Goal: Task Accomplishment & Management: Manage account settings

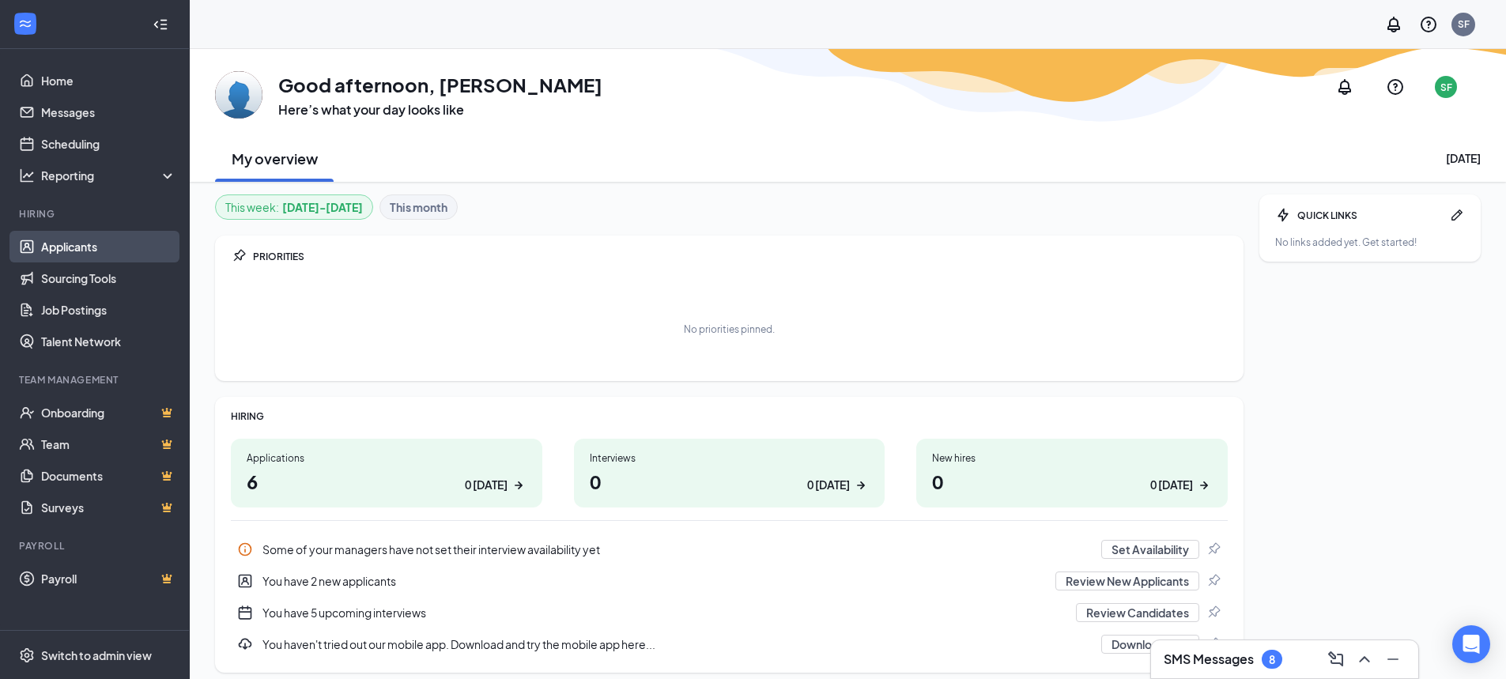
click at [87, 247] on link "Applicants" at bounding box center [108, 247] width 135 height 32
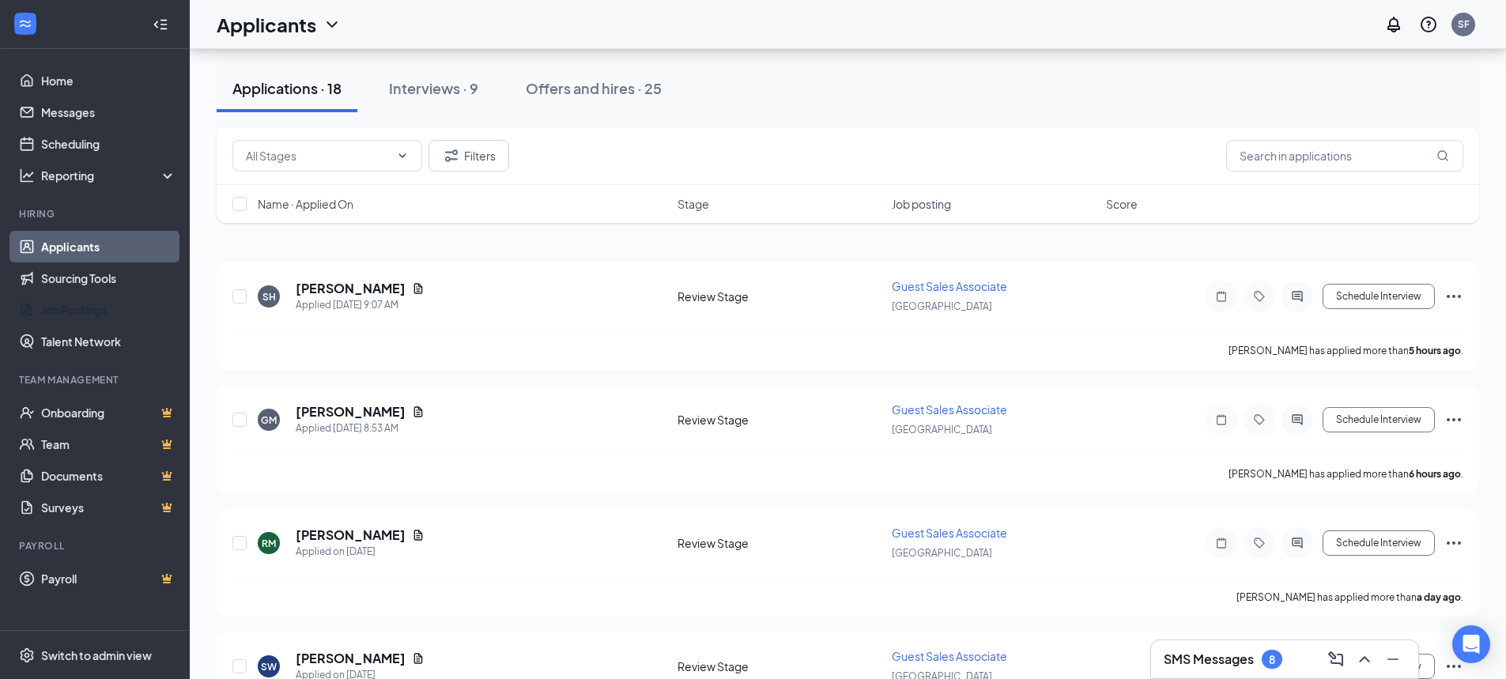
scroll to position [79, 0]
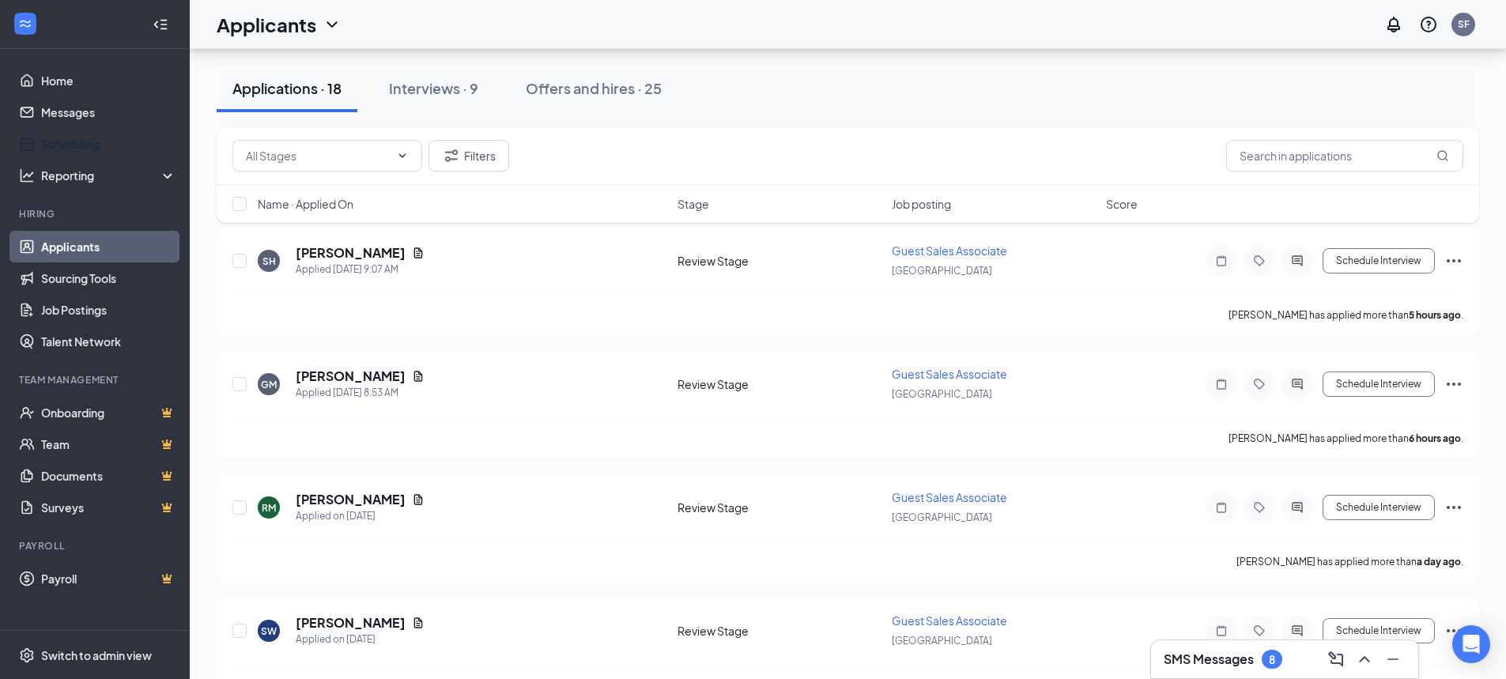
drag, startPoint x: 22, startPoint y: 135, endPoint x: 625, endPoint y: 142, distance: 602.5
click at [41, 136] on link "Scheduling" at bounding box center [108, 144] width 135 height 32
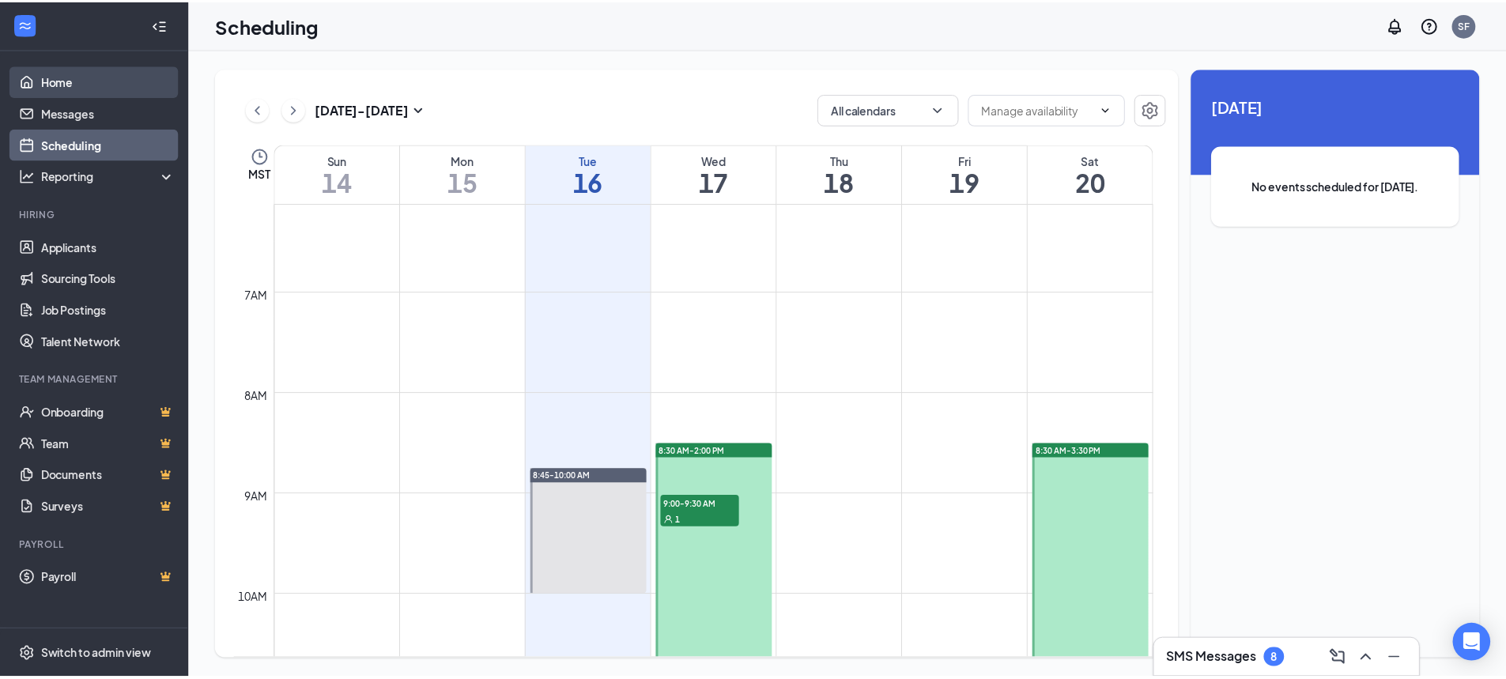
scroll to position [619, 0]
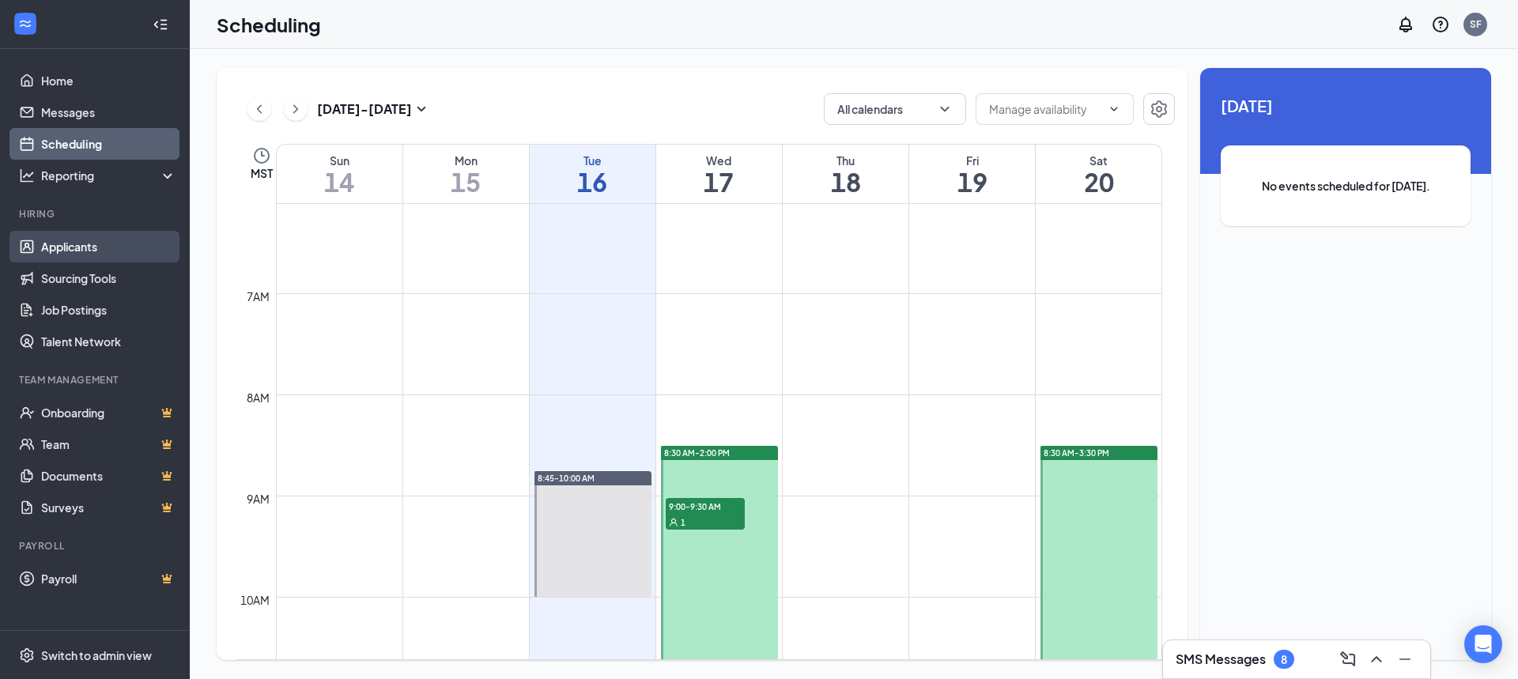
click at [81, 251] on link "Applicants" at bounding box center [108, 247] width 135 height 32
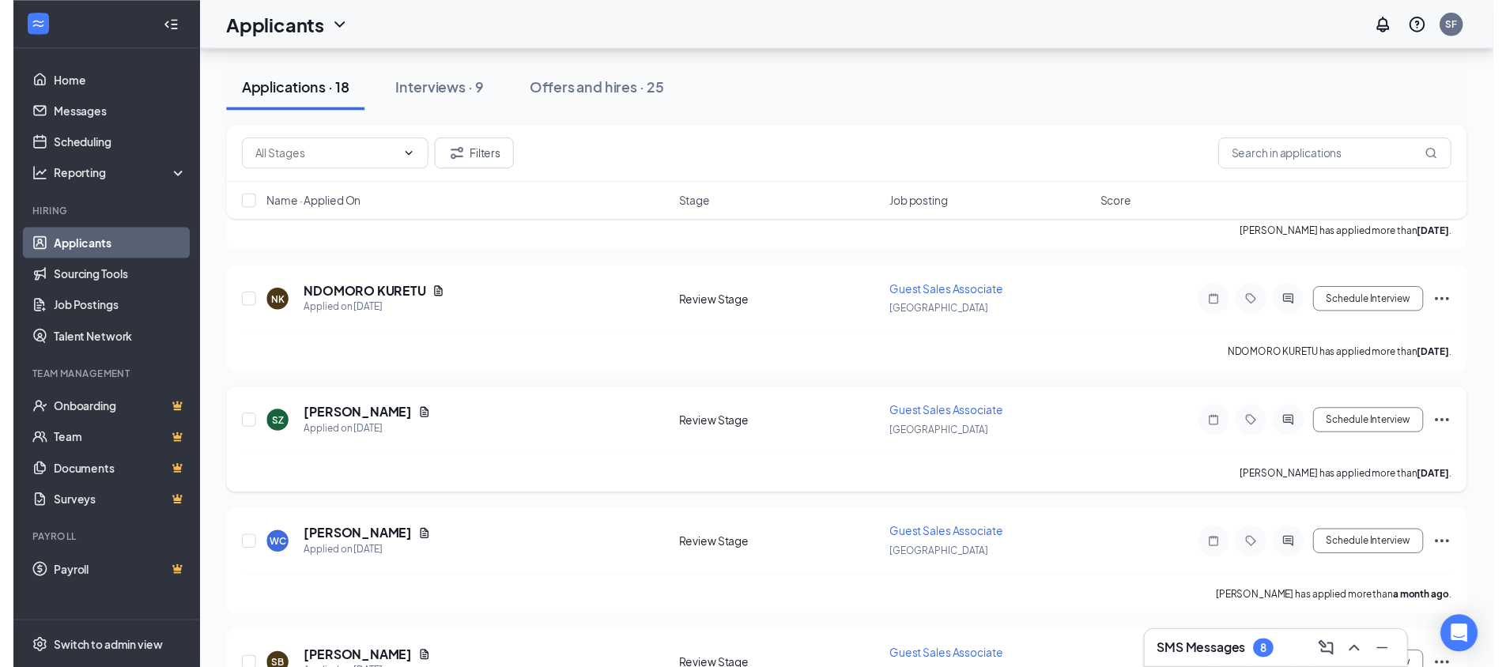
scroll to position [1021, 0]
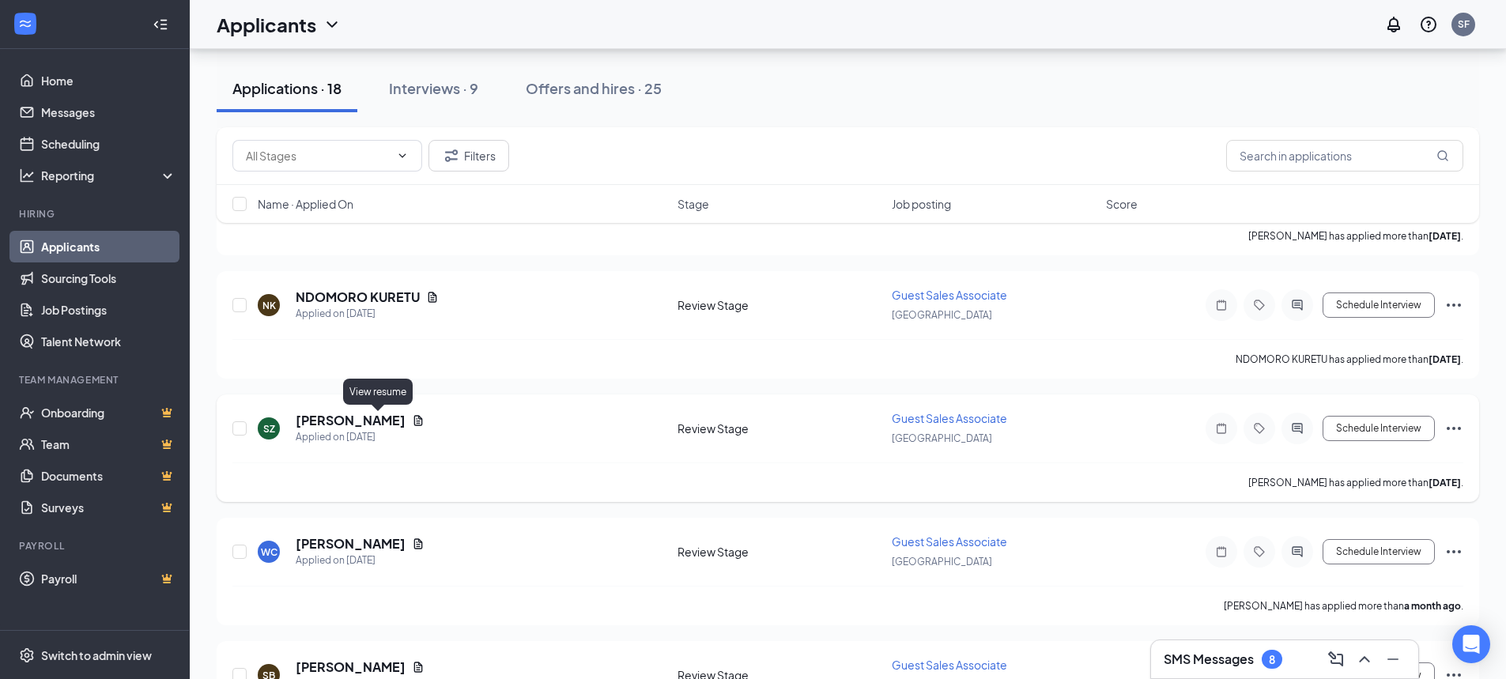
click at [412, 421] on icon "Document" at bounding box center [418, 420] width 13 height 13
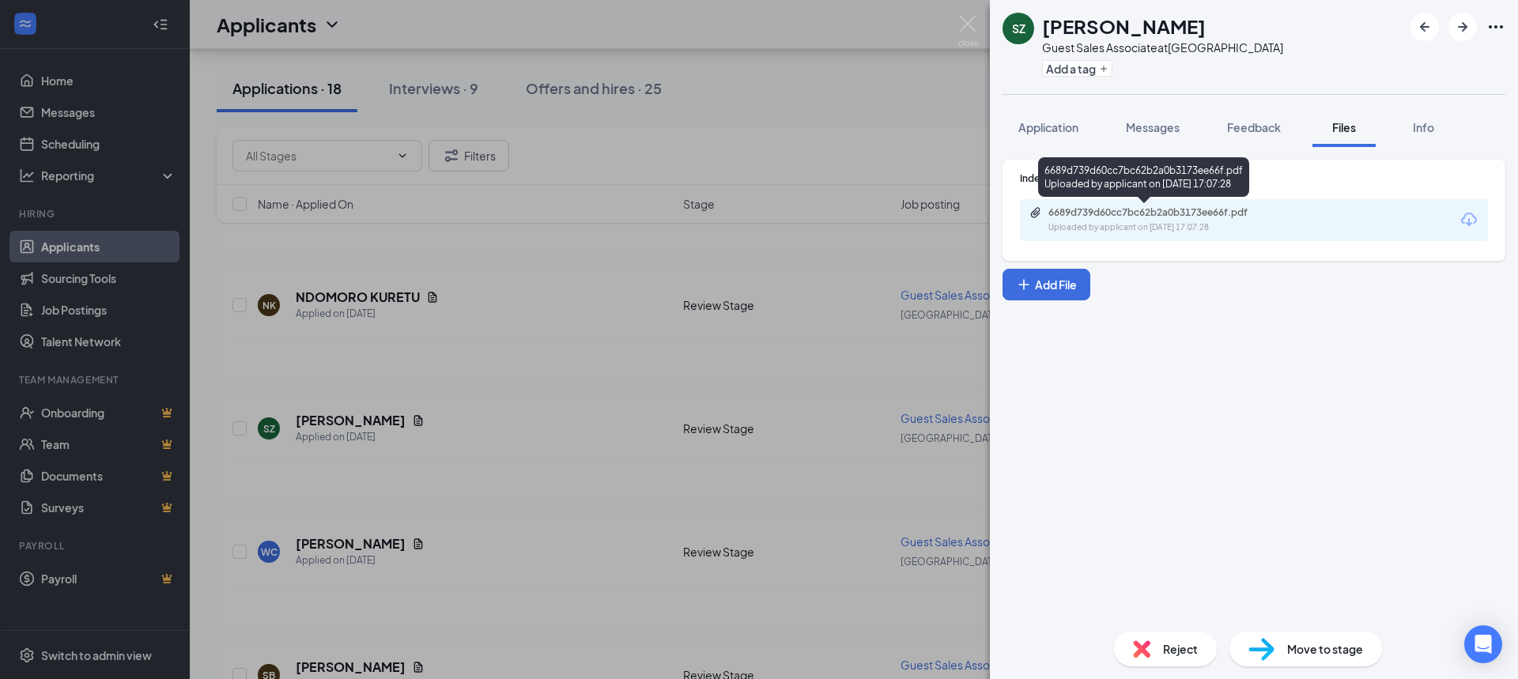
click at [1154, 230] on div "Uploaded by applicant on [DATE] 17:07:28" at bounding box center [1166, 227] width 237 height 13
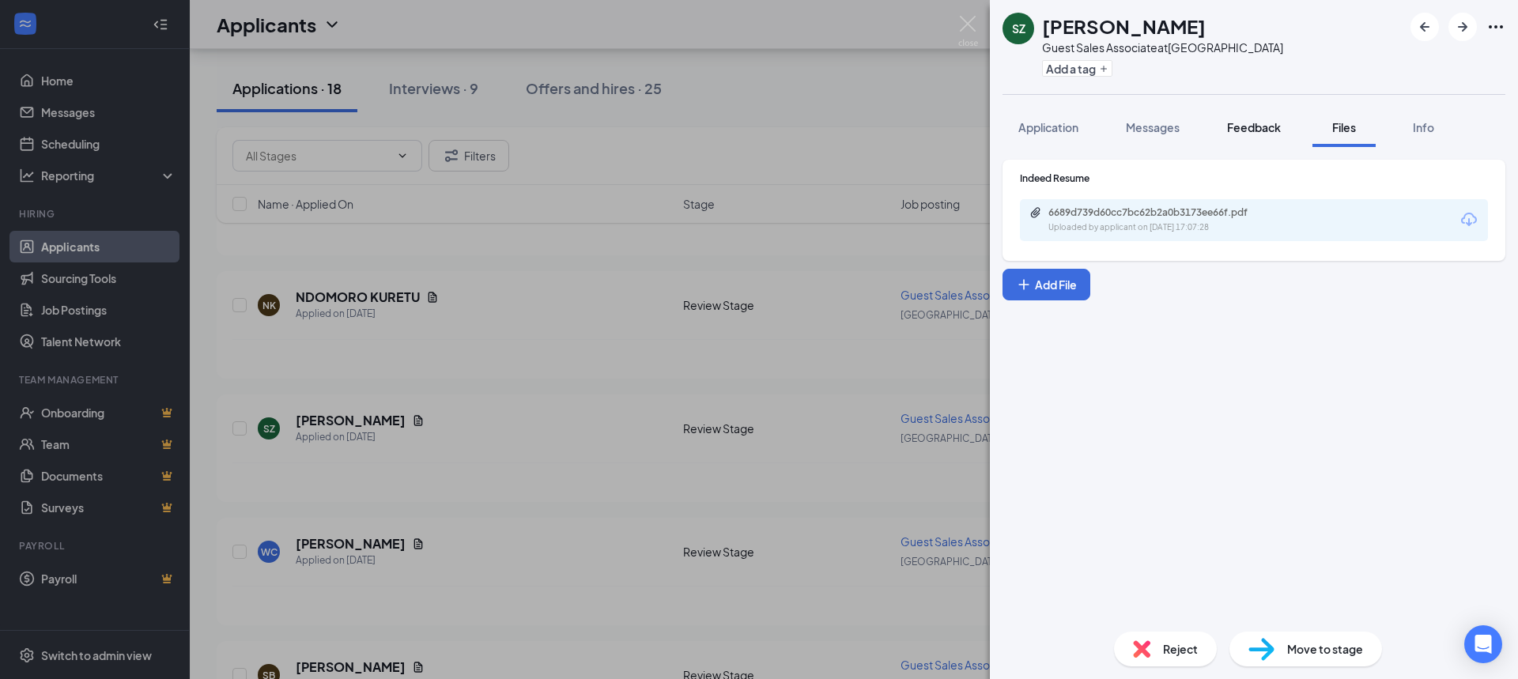
click at [1246, 117] on button "Feedback" at bounding box center [1253, 128] width 85 height 40
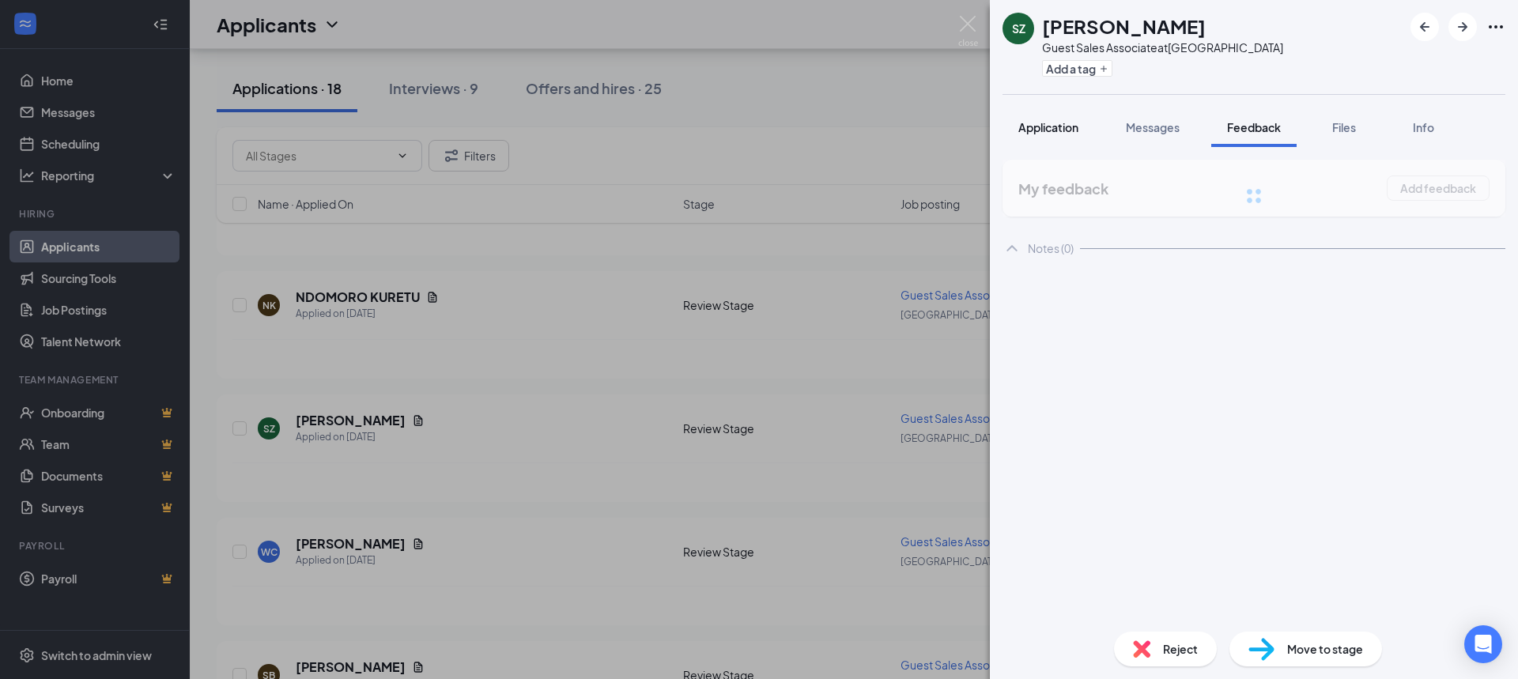
click at [1057, 125] on div "SZ [PERSON_NAME] Guest Sales Associate at [GEOGRAPHIC_DATA] Add a tag Applicati…" at bounding box center [1254, 339] width 528 height 679
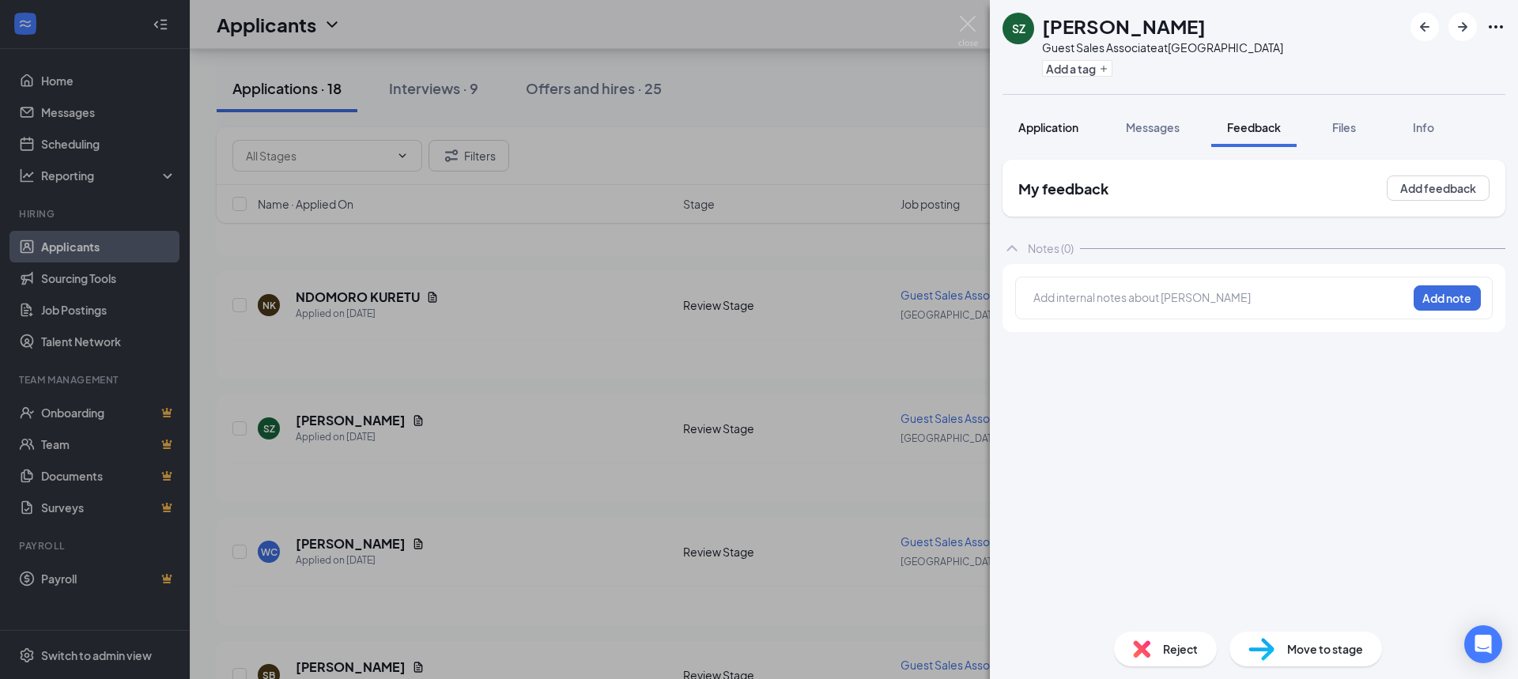
click at [1069, 129] on span "Application" at bounding box center [1048, 127] width 60 height 14
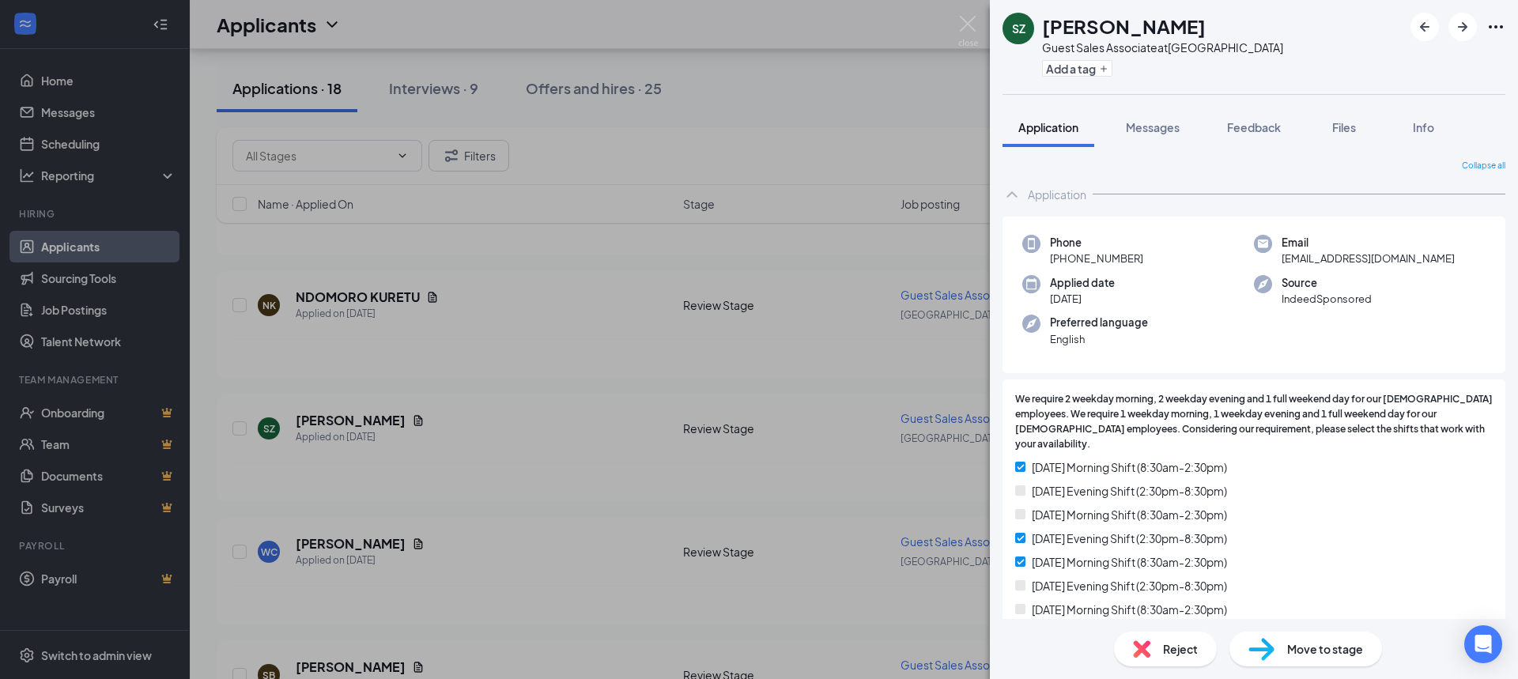
click at [1183, 652] on span "Reject" at bounding box center [1180, 648] width 35 height 17
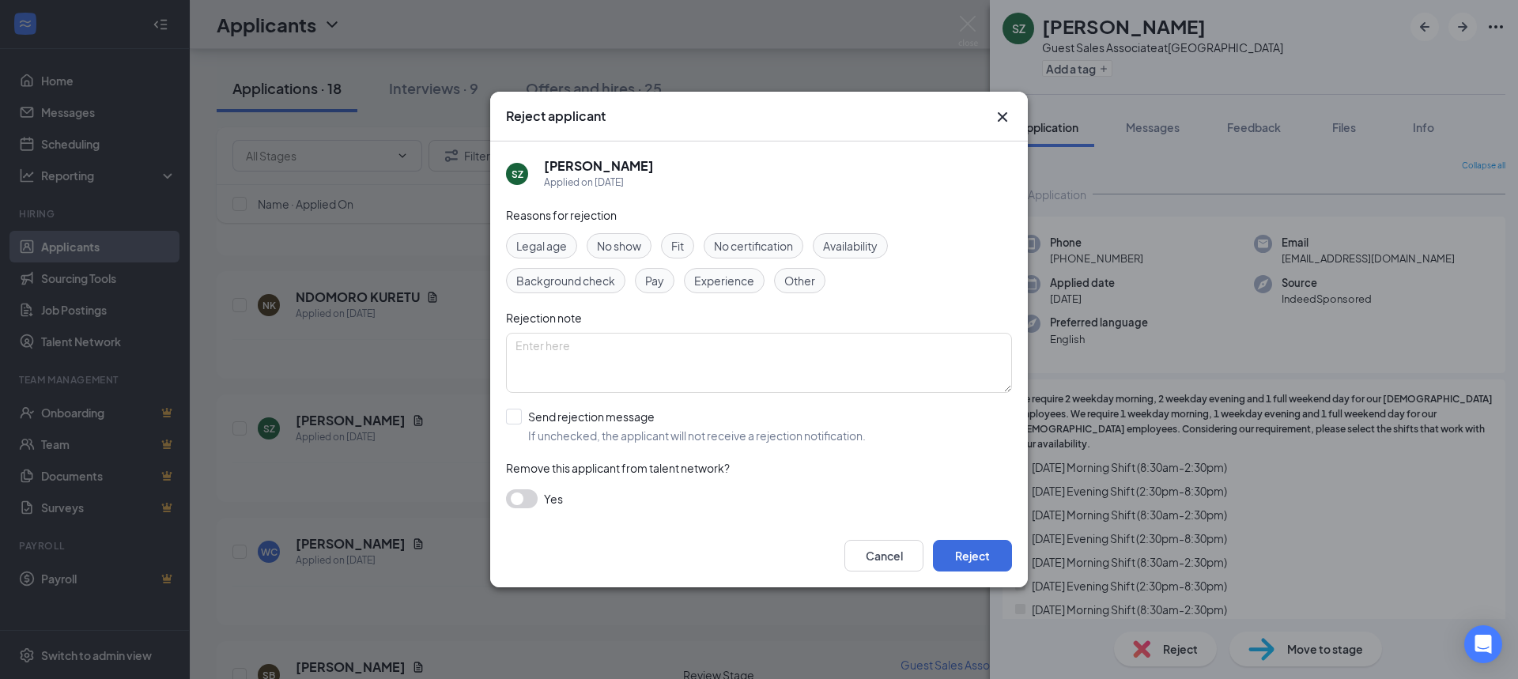
click at [680, 251] on span "Fit" at bounding box center [677, 245] width 13 height 17
click at [978, 565] on button "Reject" at bounding box center [972, 556] width 79 height 32
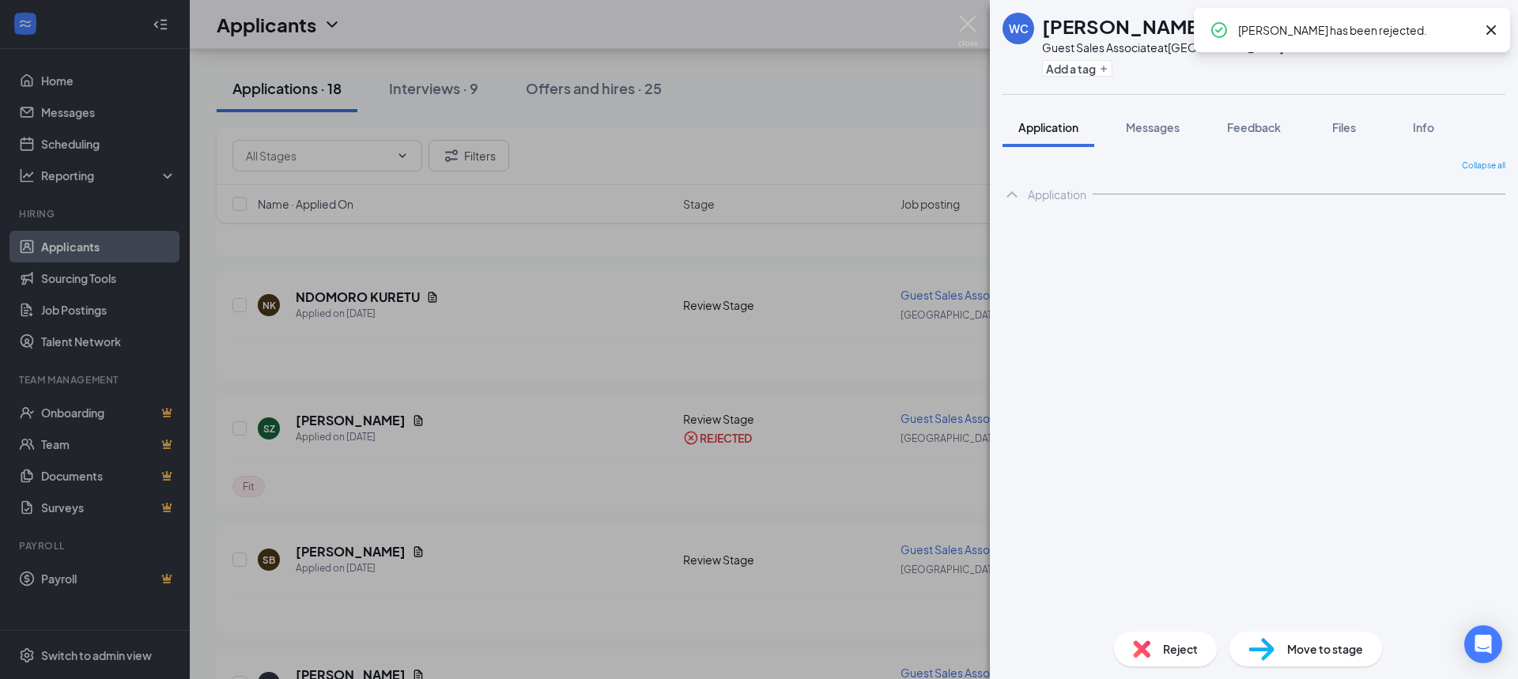
click at [621, 472] on div "WC [PERSON_NAME] Guest Sales Associate at [GEOGRAPHIC_DATA] Add a tag Applicati…" at bounding box center [759, 339] width 1518 height 679
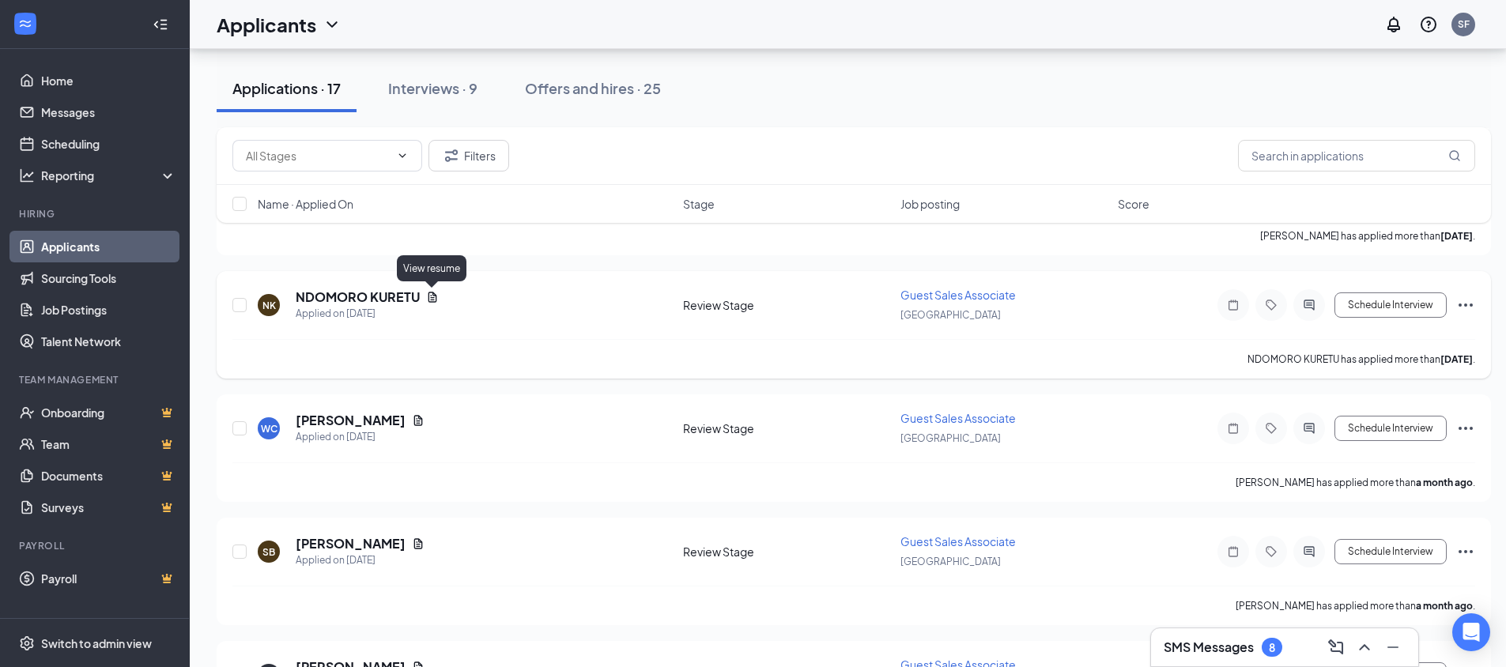
click at [433, 300] on icon "Document" at bounding box center [433, 297] width 9 height 10
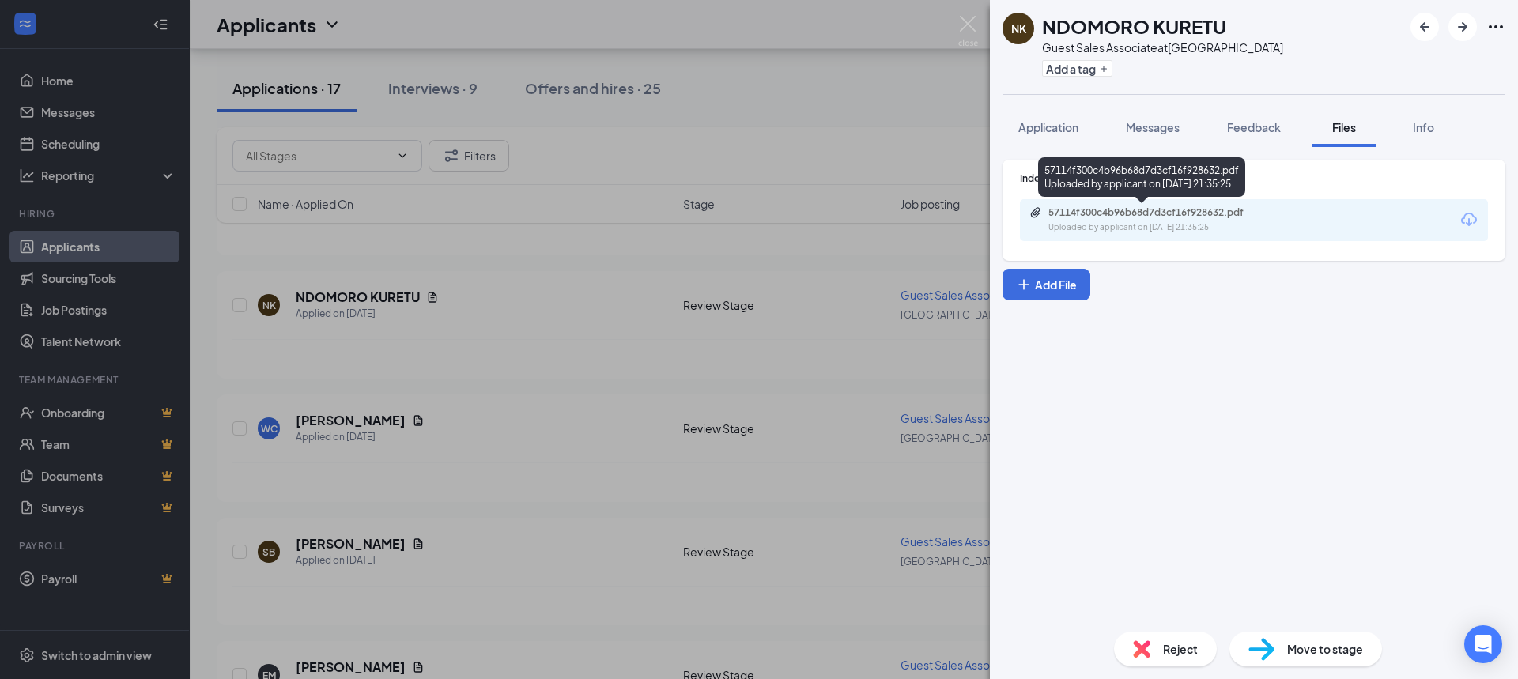
click at [1133, 212] on div "57114f300c4b96b68d7d3cf16f928632.pdf" at bounding box center [1158, 212] width 221 height 13
click at [775, 383] on div "NK NDOMORO KURETU Guest Sales Associate at [GEOGRAPHIC_DATA] Add a tag Applicat…" at bounding box center [759, 339] width 1518 height 679
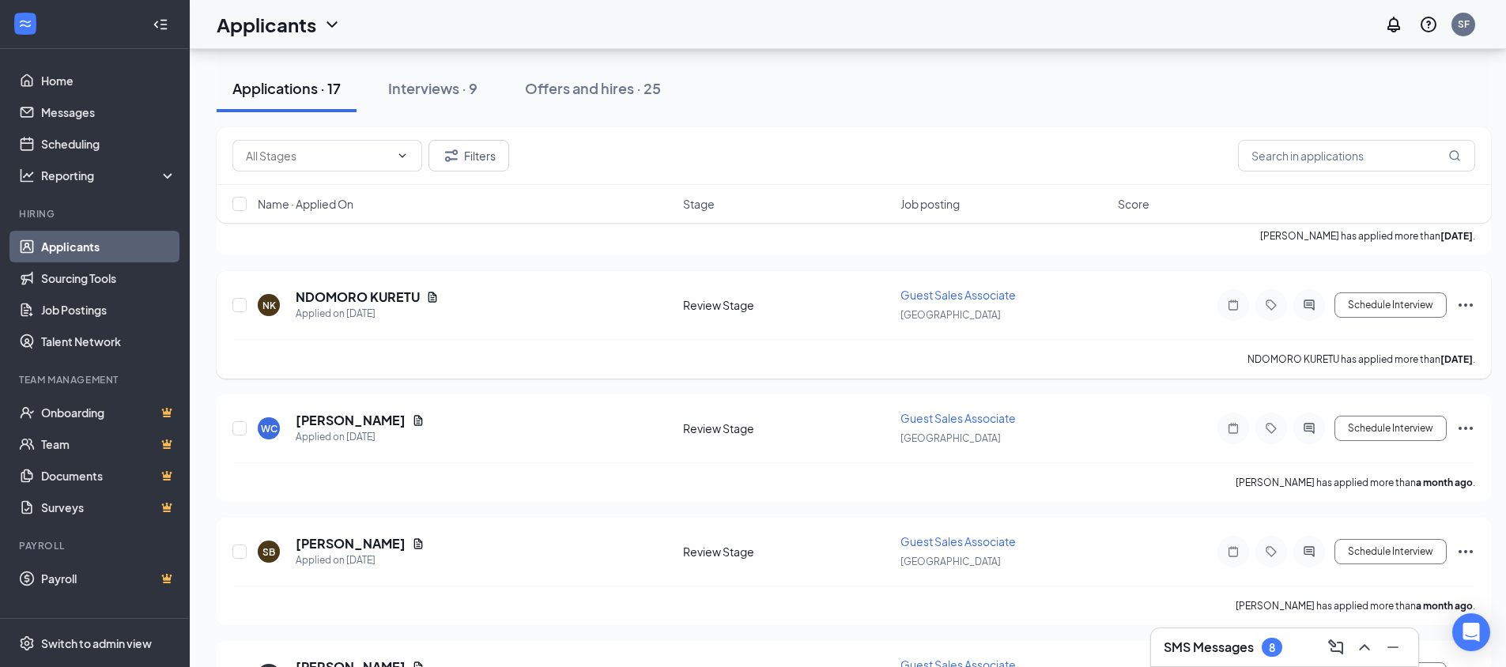
drag, startPoint x: 1481, startPoint y: 300, endPoint x: 1472, endPoint y: 301, distance: 8.7
click at [1473, 301] on div "NK NDOMORO KURETU Applied on [DATE] Review Stage Guest Sales Associate [GEOGRAP…" at bounding box center [854, 325] width 1274 height 108
click at [1472, 301] on icon "Ellipses" at bounding box center [1465, 305] width 19 height 19
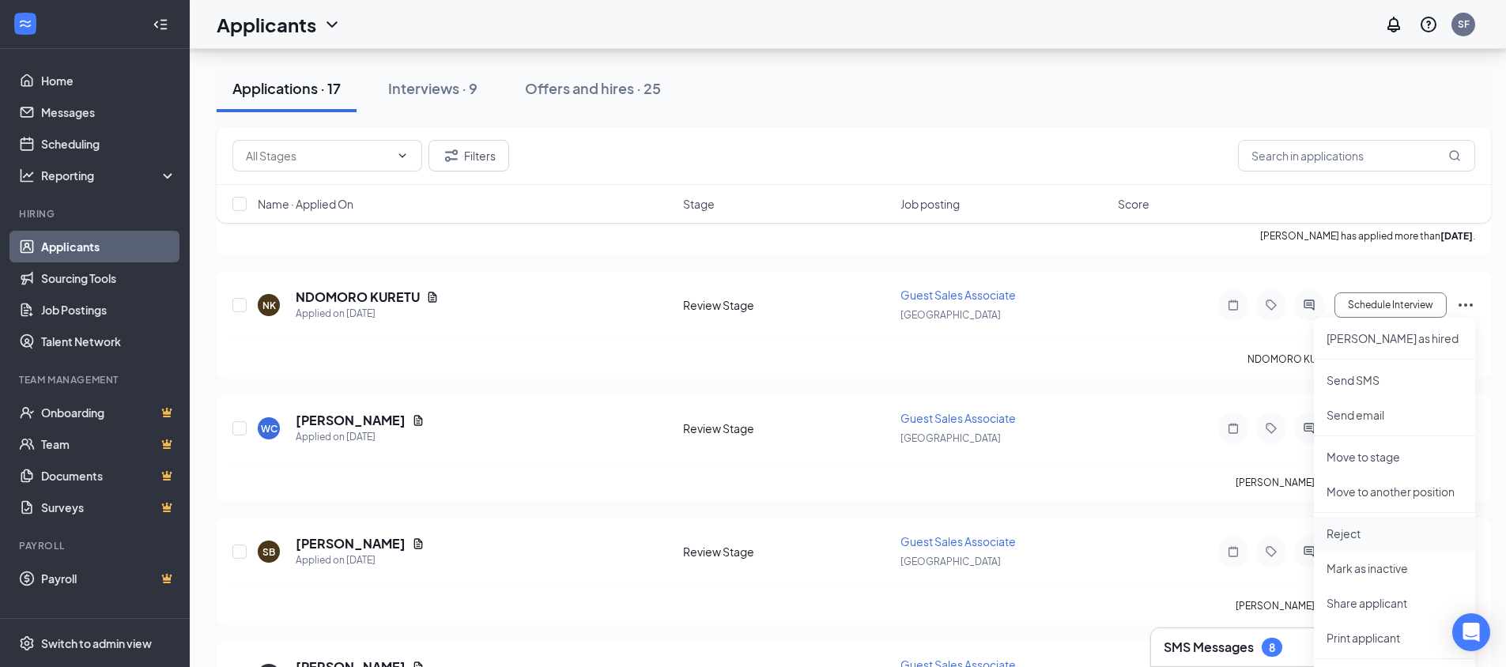
click at [1350, 524] on li "Reject" at bounding box center [1394, 533] width 161 height 35
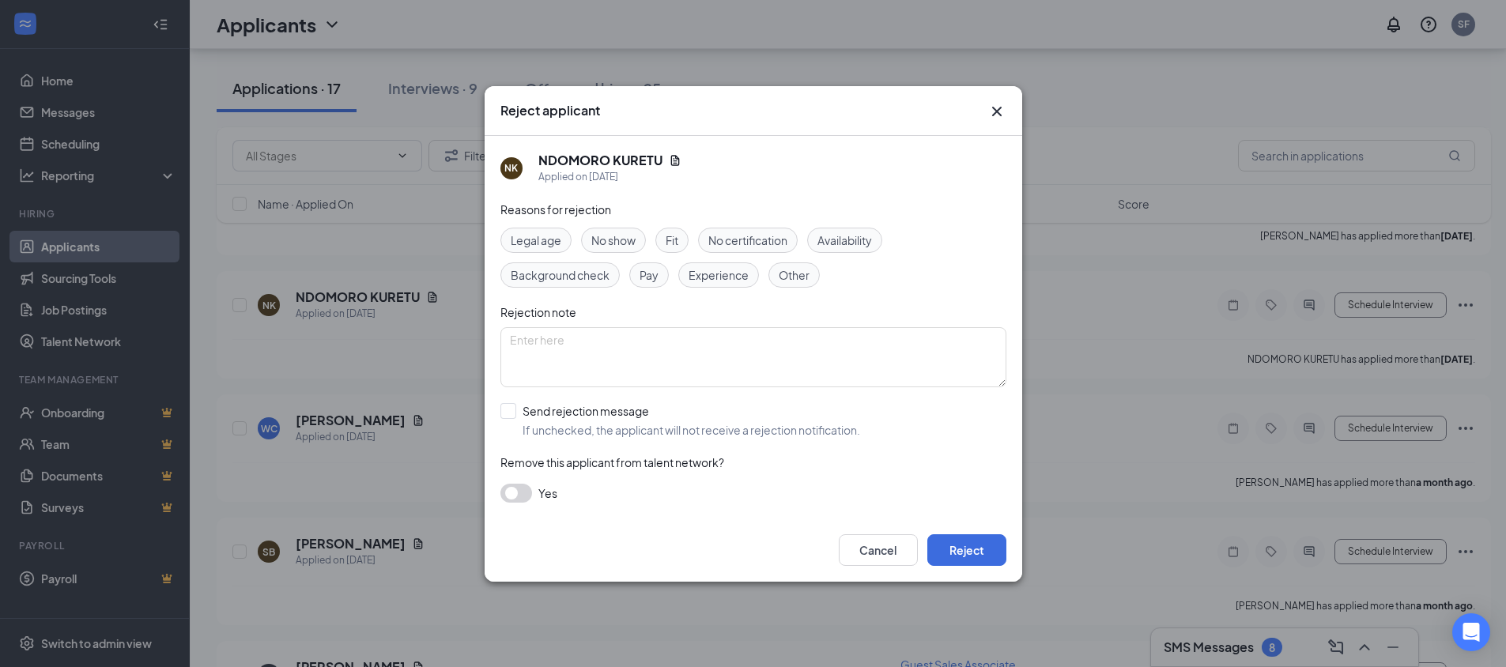
click at [678, 238] on span "Fit" at bounding box center [672, 240] width 13 height 17
click at [964, 542] on button "Reject" at bounding box center [966, 550] width 79 height 32
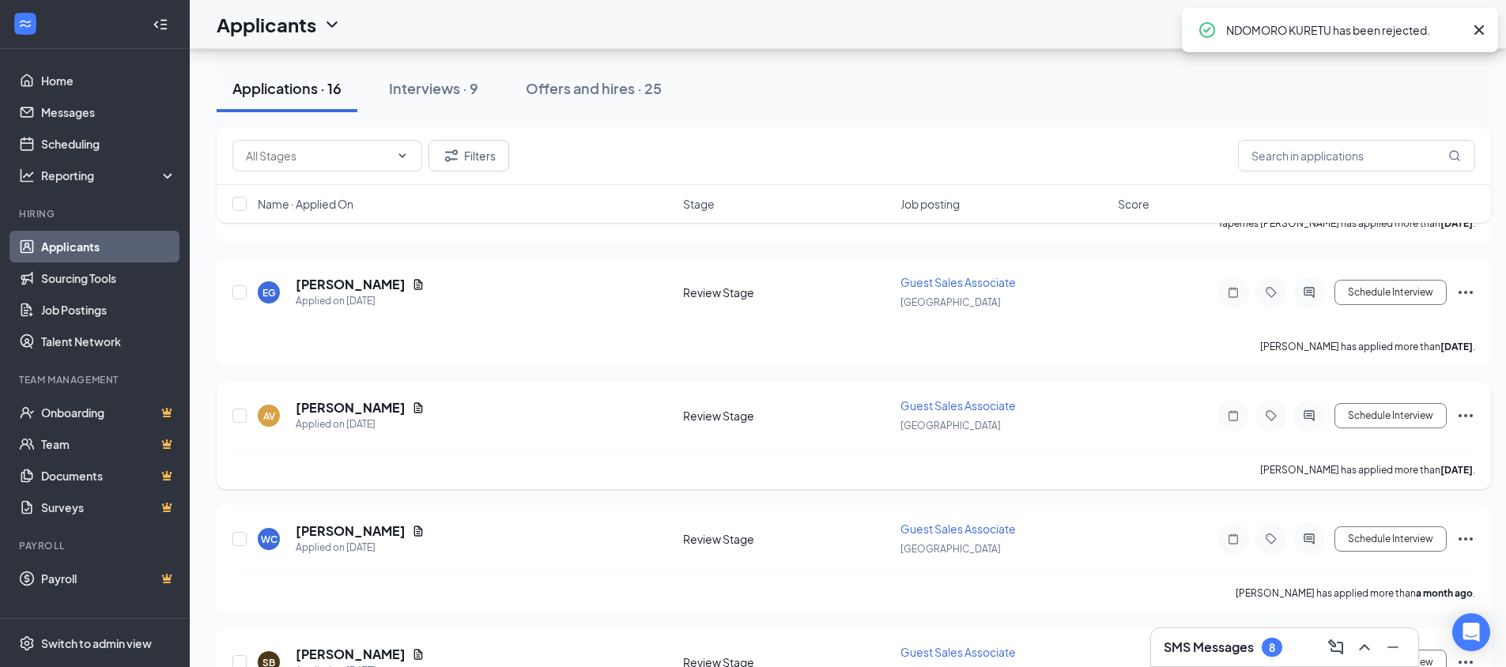
scroll to position [784, 0]
click at [414, 412] on icon "Document" at bounding box center [418, 411] width 9 height 10
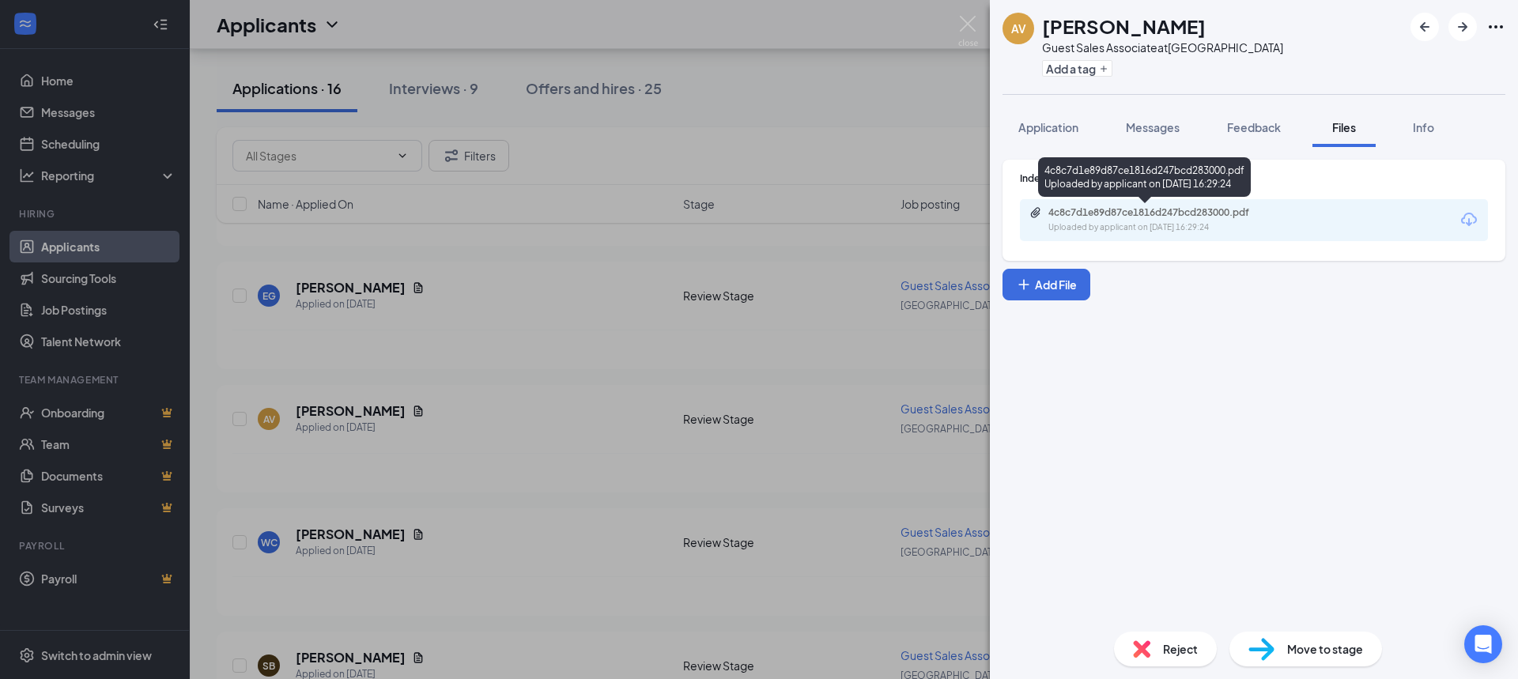
click at [1142, 202] on div "4c8c7d1e89d87ce1816d247bcd283000.pdf Uploaded by applicant on [DATE] 16:29:24" at bounding box center [1144, 180] width 213 height 46
click at [1146, 217] on div "4c8c7d1e89d87ce1816d247bcd283000.pdf" at bounding box center [1158, 212] width 221 height 13
drag, startPoint x: 793, startPoint y: 395, endPoint x: 326, endPoint y: 344, distance: 470.1
click at [793, 396] on div "AV [PERSON_NAME] Guest Sales Associate at [GEOGRAPHIC_DATA] Add a tag Applicati…" at bounding box center [759, 339] width 1518 height 679
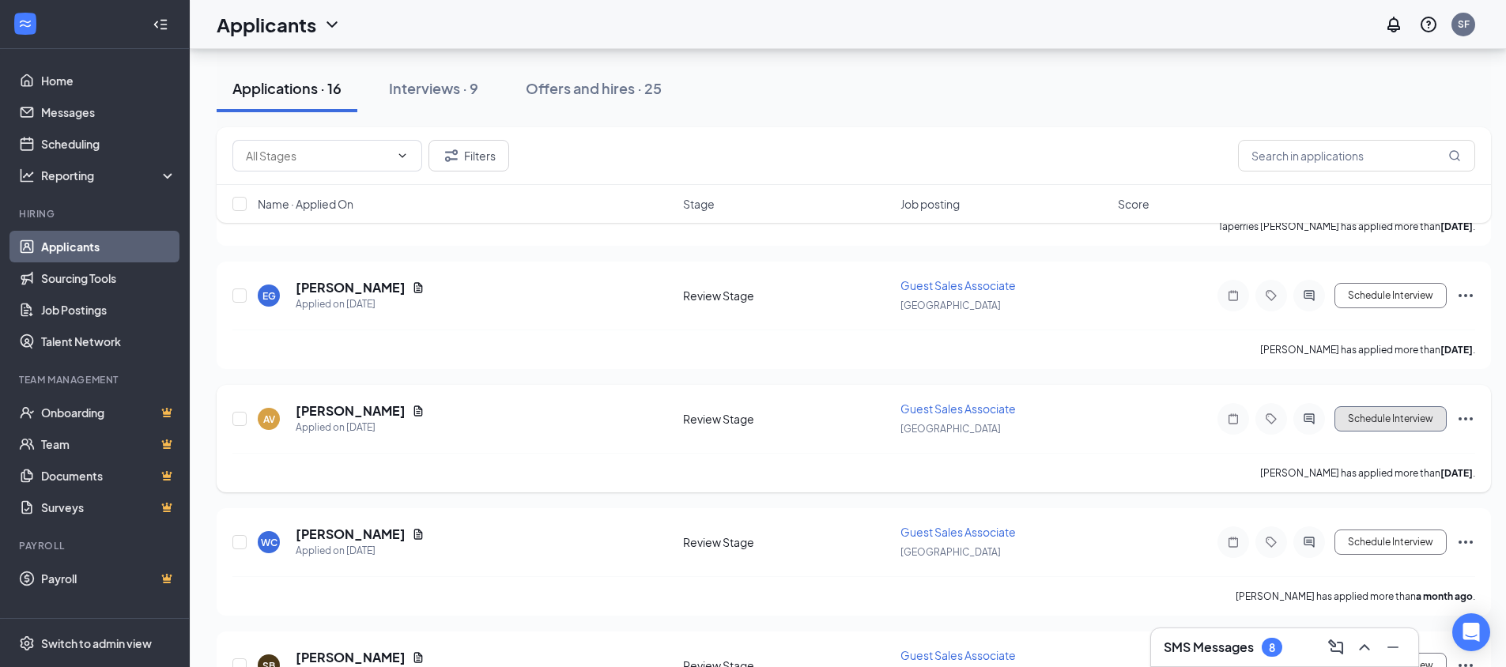
click at [1423, 427] on button "Schedule Interview" at bounding box center [1391, 418] width 112 height 25
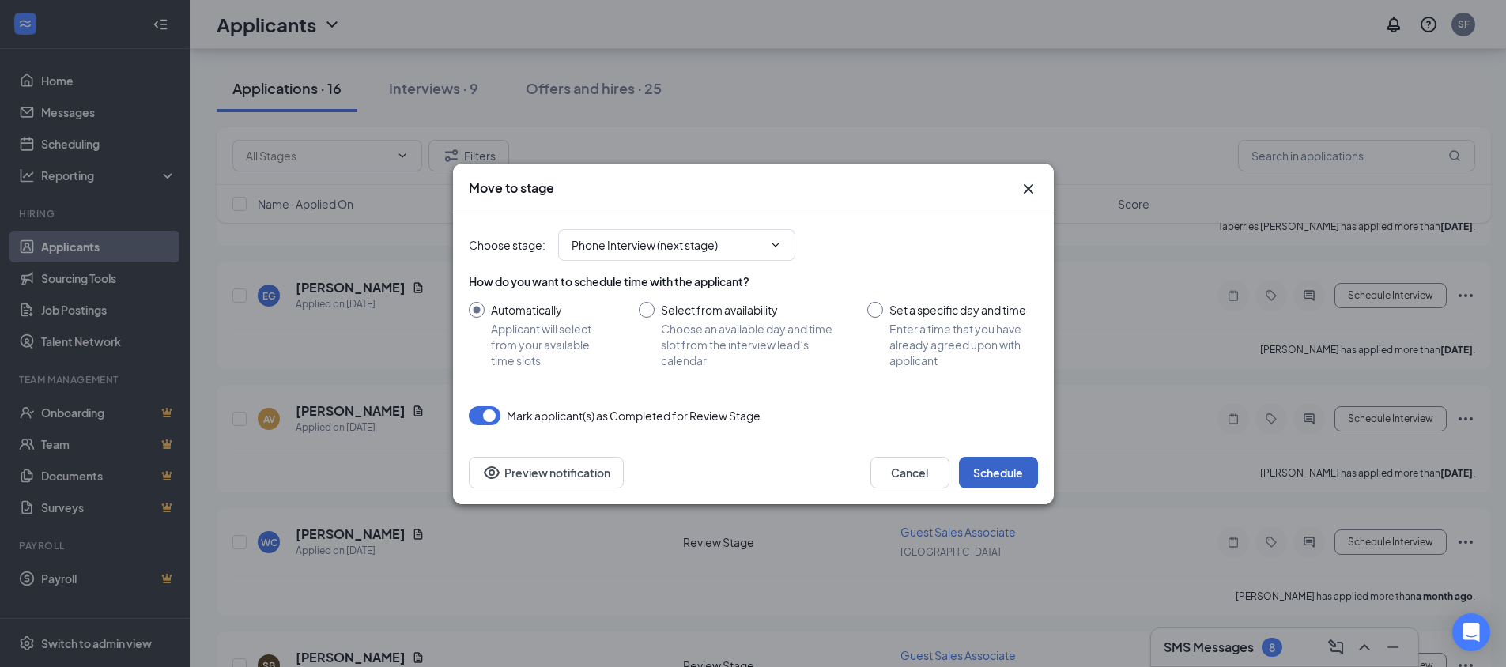
click at [1006, 476] on button "Schedule" at bounding box center [998, 473] width 79 height 32
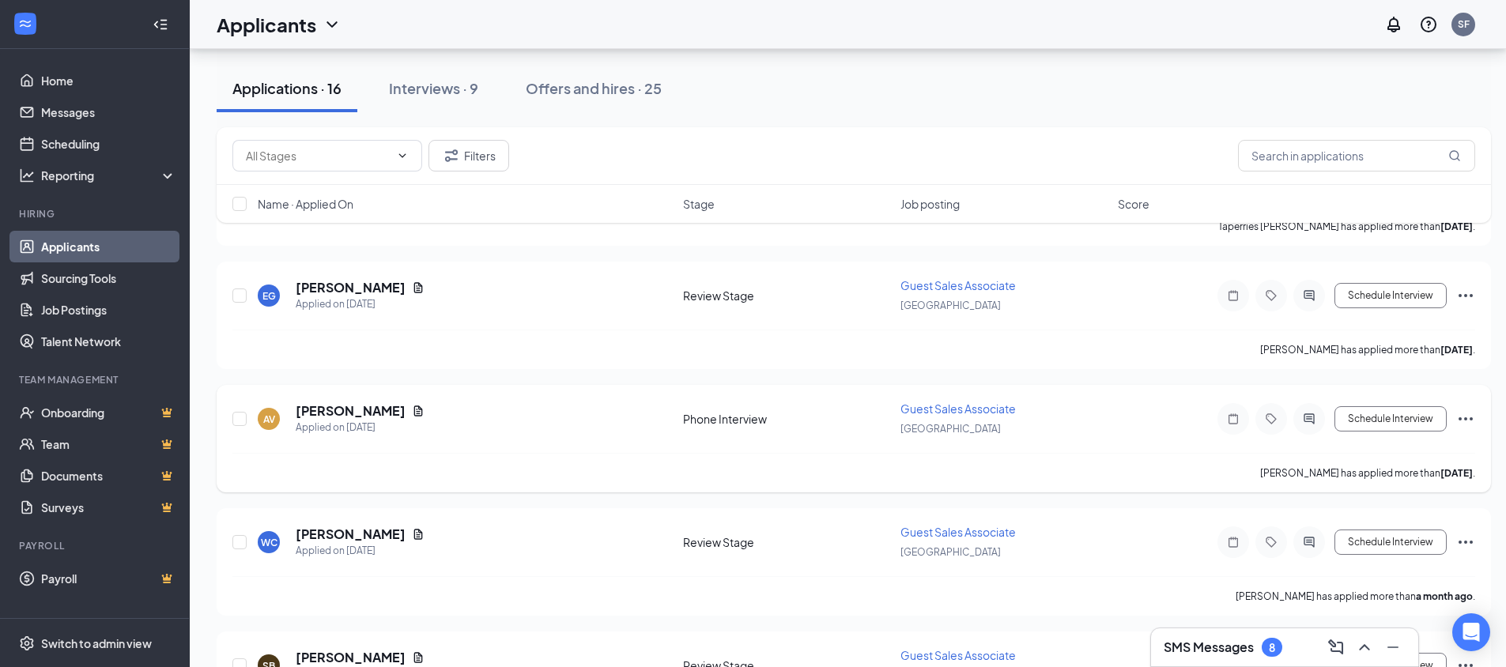
click at [1465, 421] on icon "Ellipses" at bounding box center [1465, 419] width 19 height 19
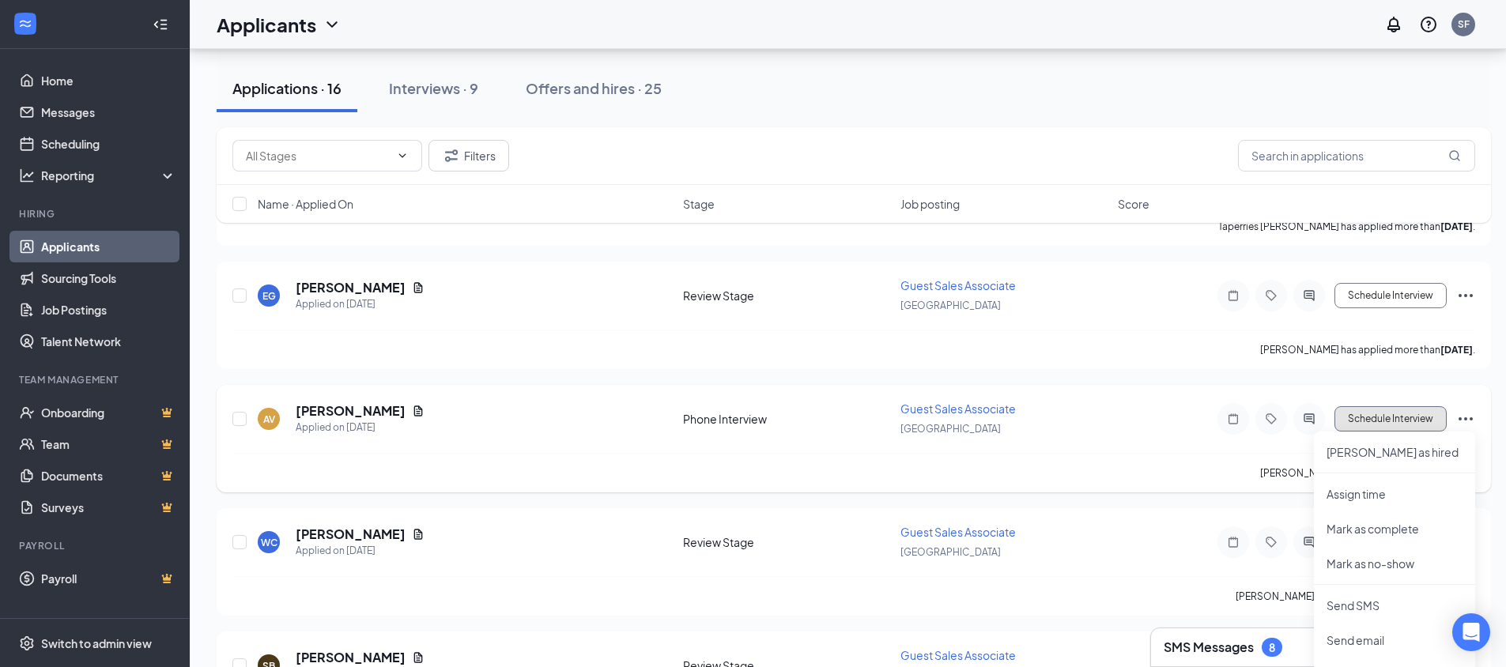
click at [1366, 424] on button "Schedule Interview" at bounding box center [1391, 418] width 112 height 25
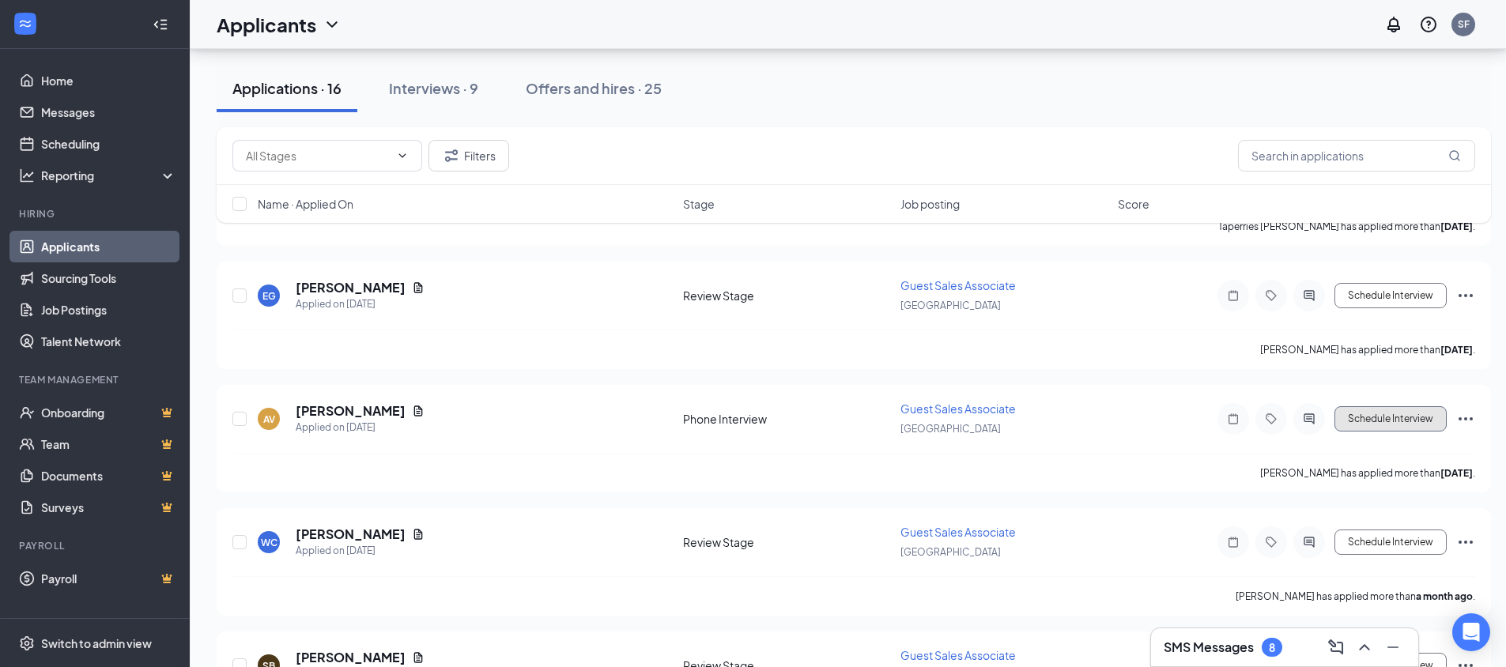
type input "Onsite Interview (next stage)"
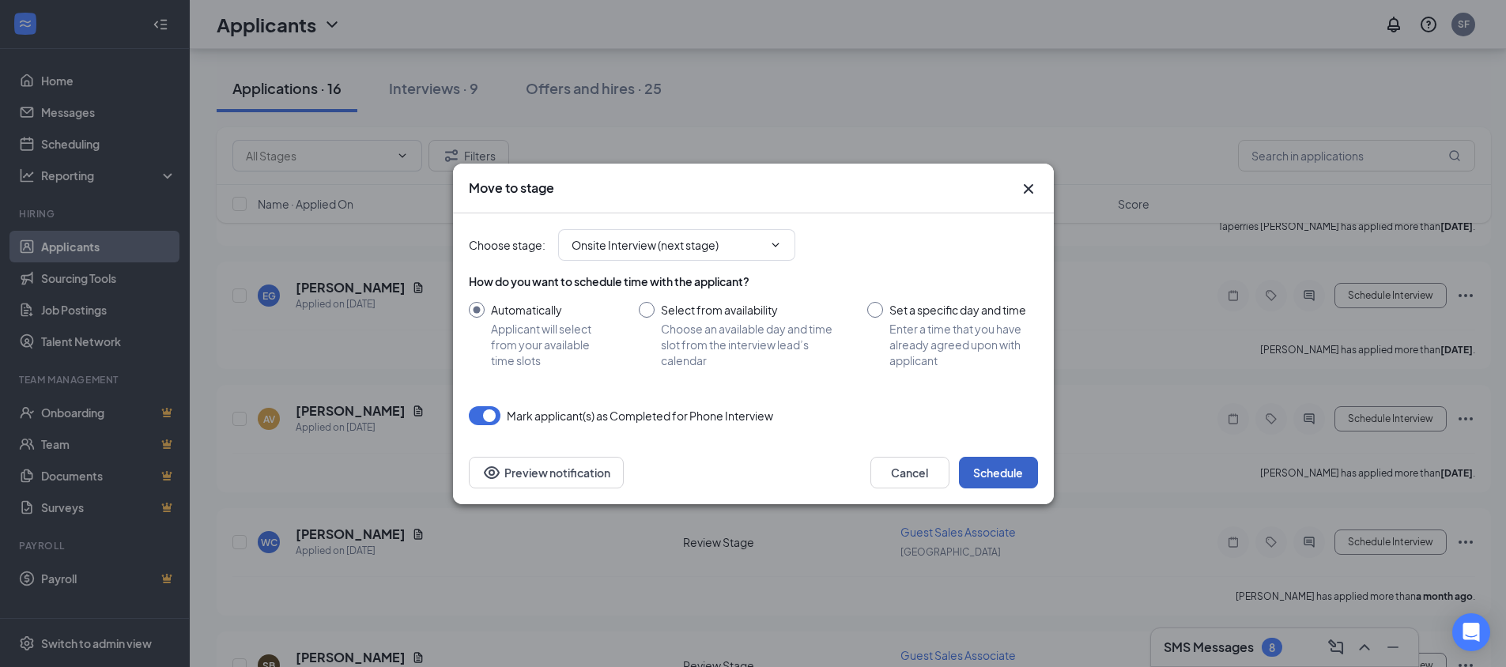
click at [998, 482] on button "Schedule" at bounding box center [998, 473] width 79 height 32
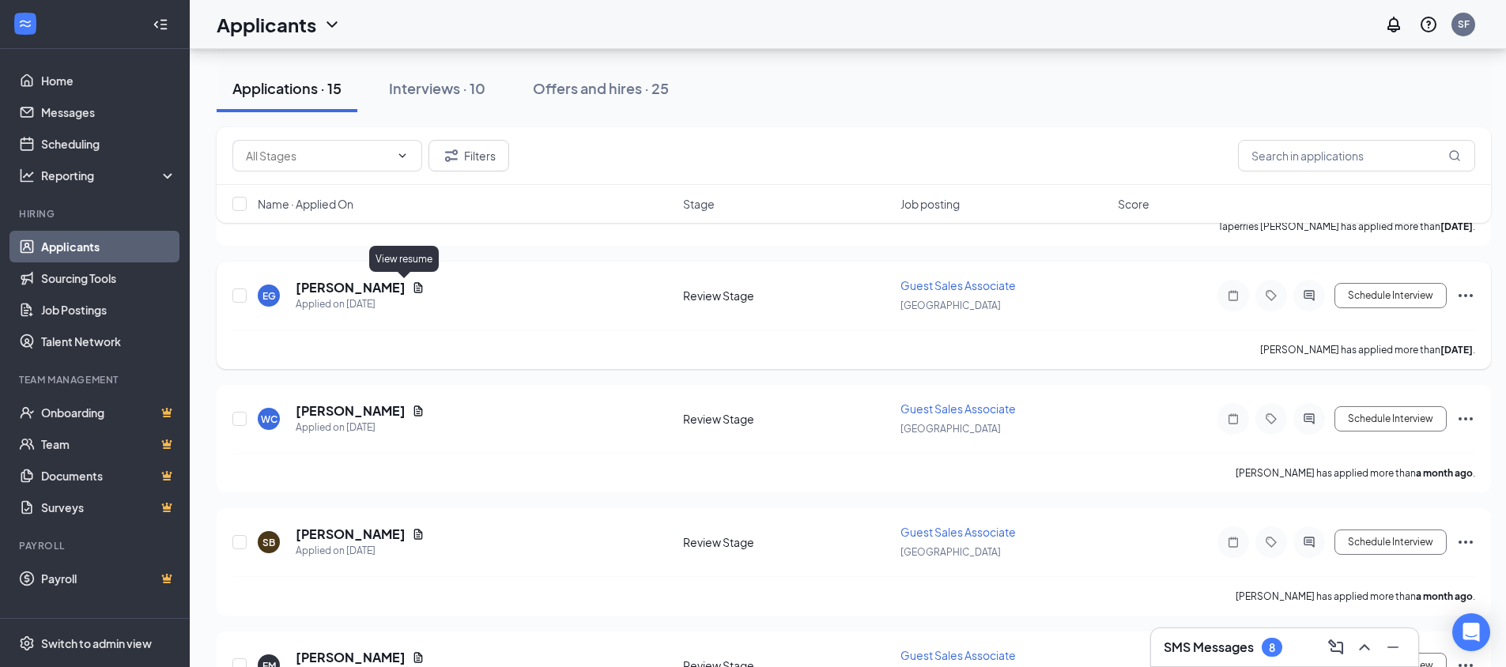
click at [412, 288] on icon "Document" at bounding box center [418, 287] width 13 height 13
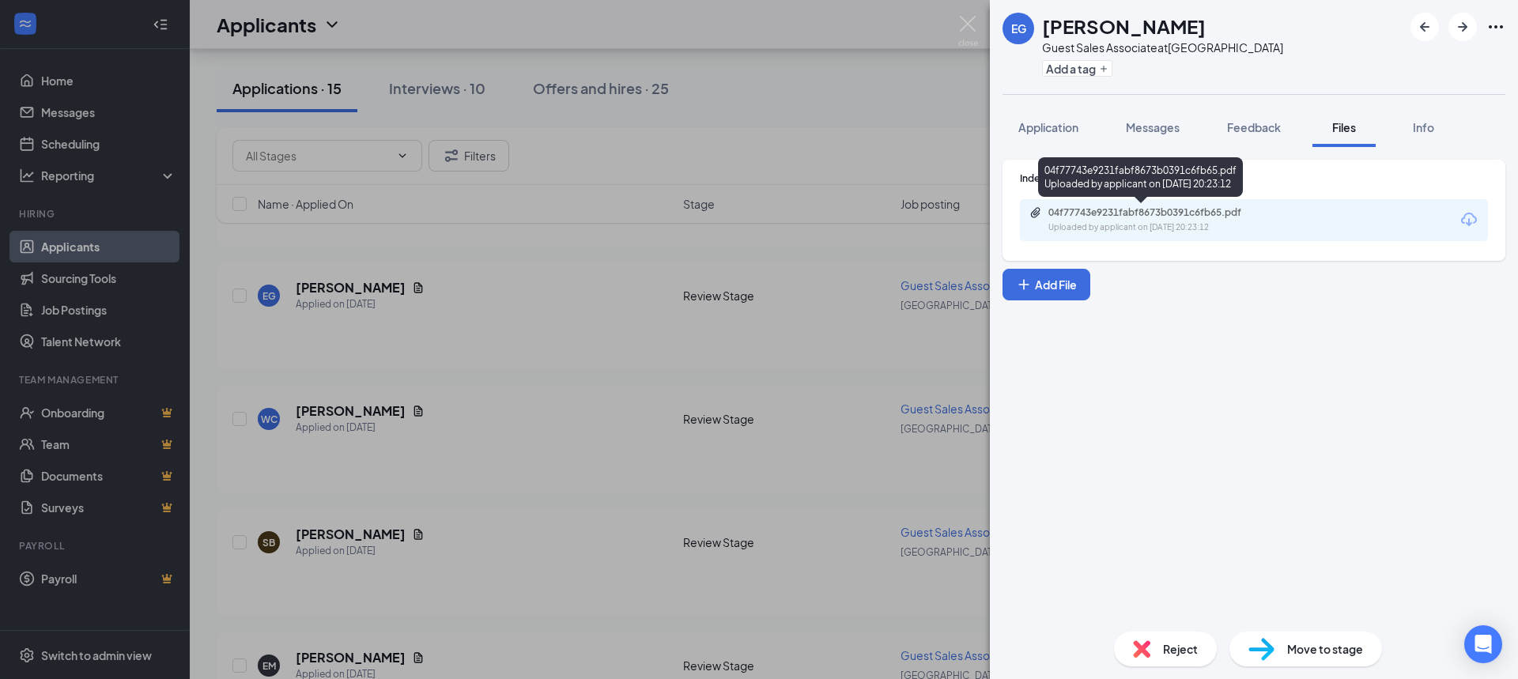
click at [1172, 232] on div "Uploaded by applicant on [DATE] 20:23:12" at bounding box center [1166, 227] width 237 height 13
click at [617, 411] on div "[PERSON_NAME] Guest Sales Associate at [GEOGRAPHIC_DATA] Add a tag Application …" at bounding box center [759, 339] width 1518 height 679
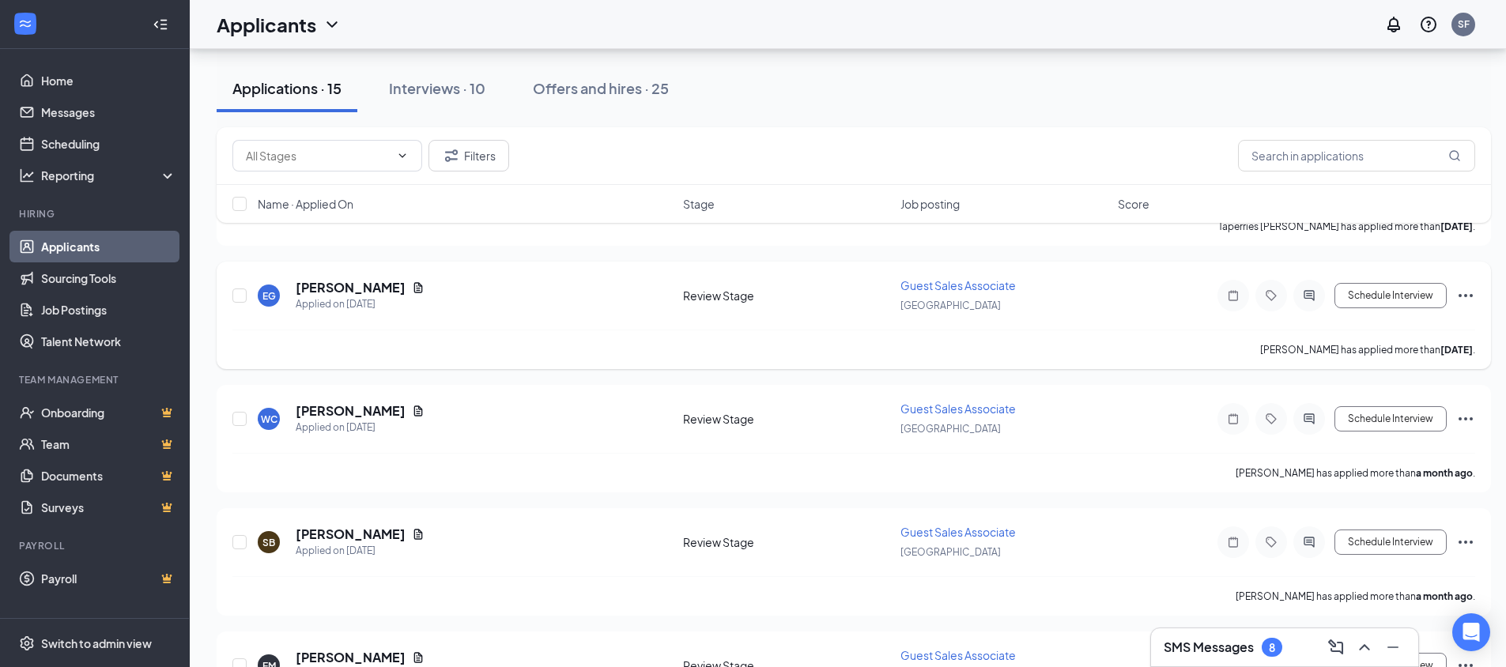
click at [1467, 296] on icon "Ellipses" at bounding box center [1466, 295] width 14 height 3
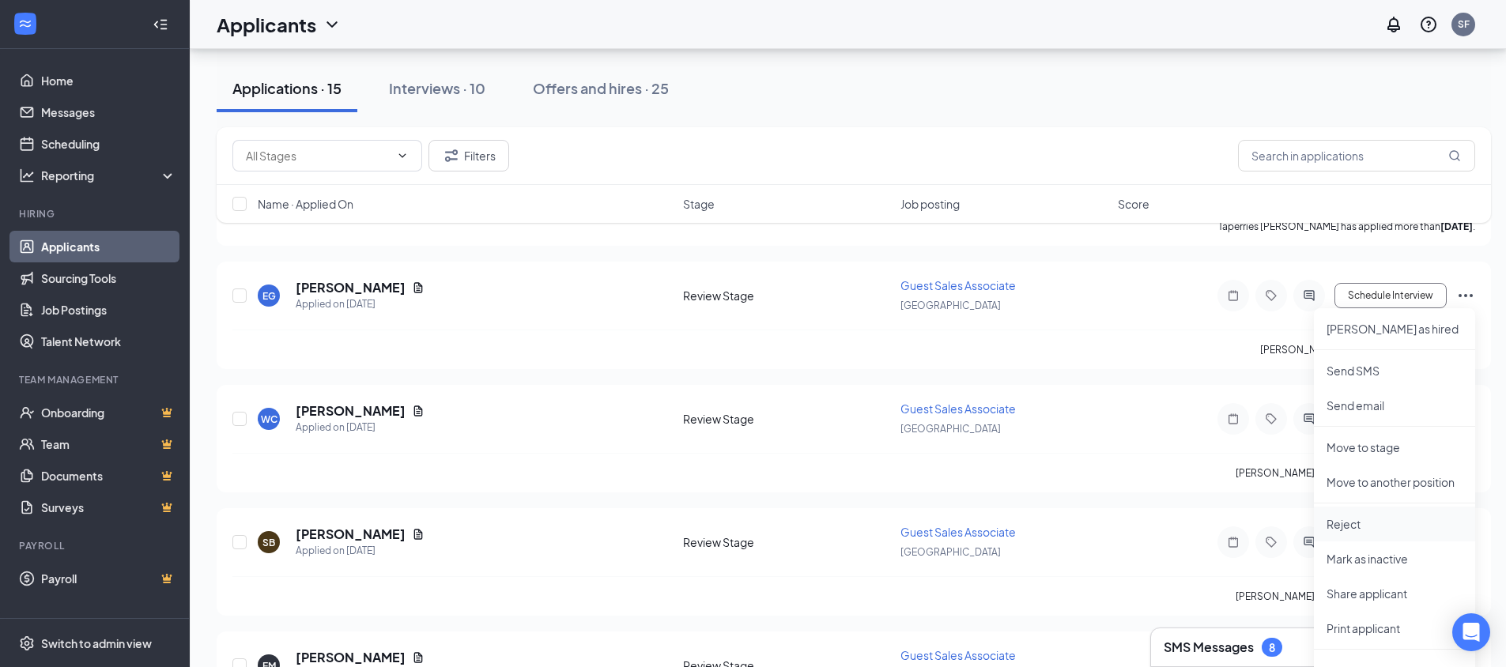
click at [1342, 524] on p "Reject" at bounding box center [1395, 524] width 136 height 16
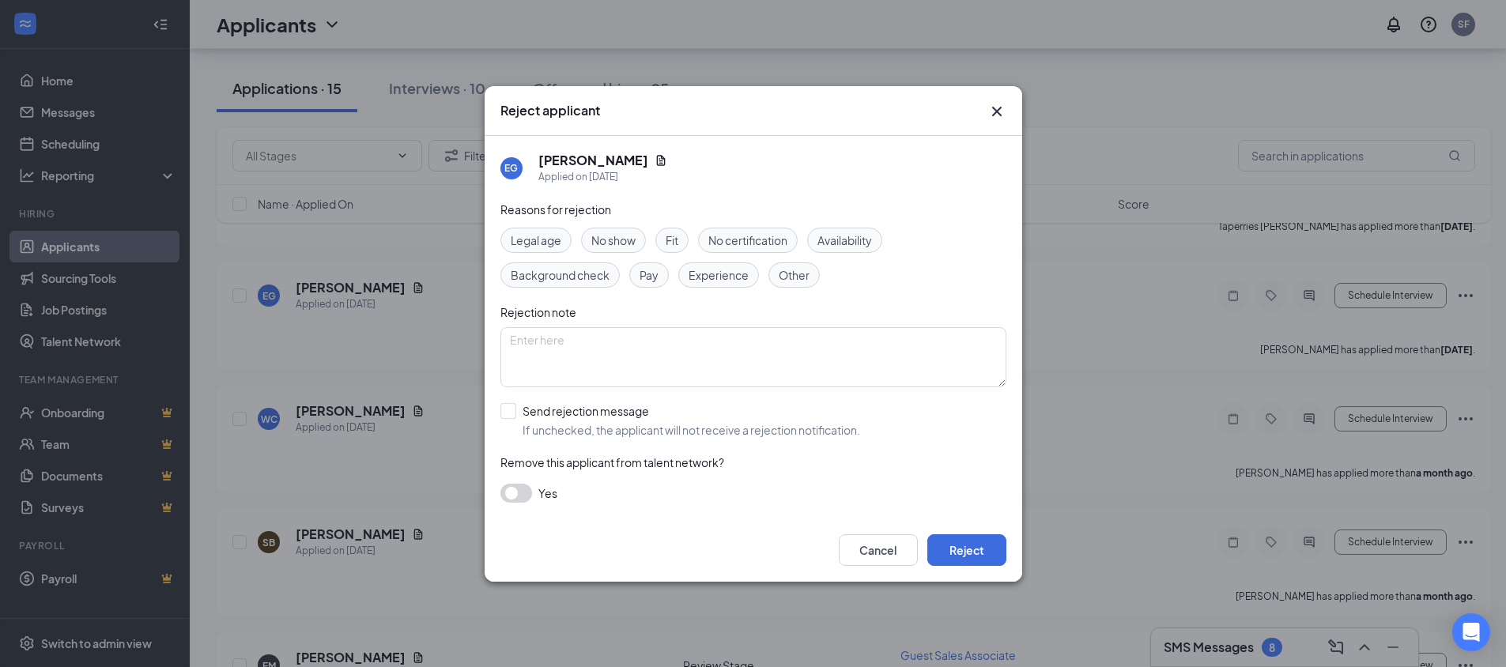
click at [674, 240] on span "Fit" at bounding box center [672, 240] width 13 height 17
click at [510, 415] on input "Send rejection message If unchecked, the applicant will not receive a rejection…" at bounding box center [680, 420] width 360 height 35
checkbox input "true"
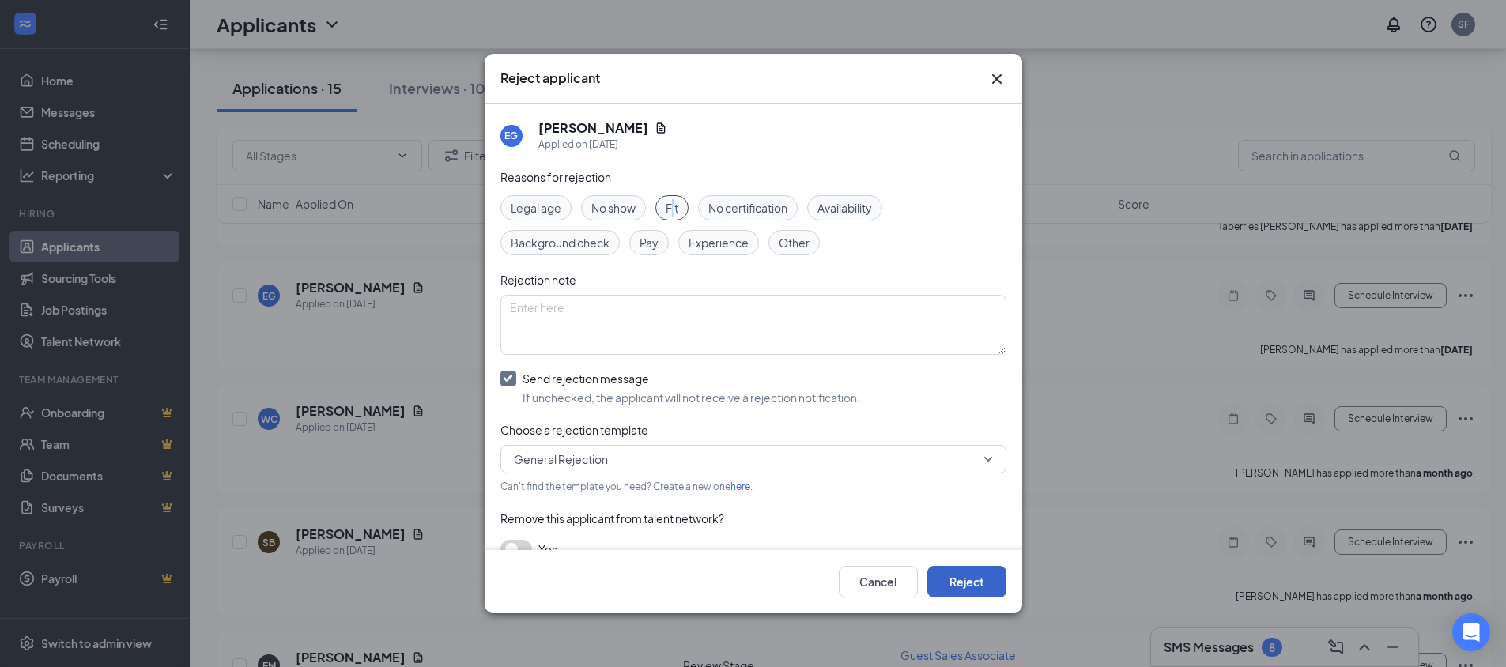
click at [987, 579] on button "Reject" at bounding box center [966, 582] width 79 height 32
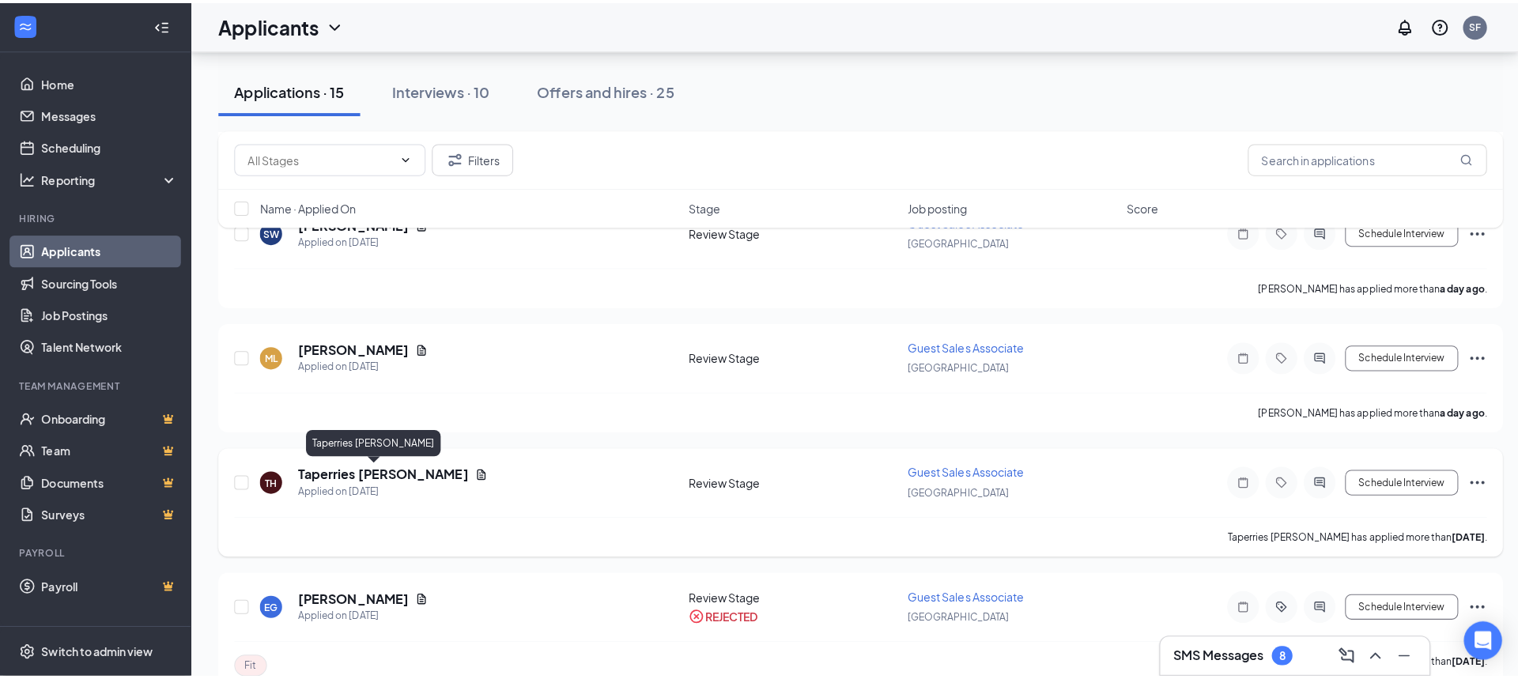
scroll to position [468, 0]
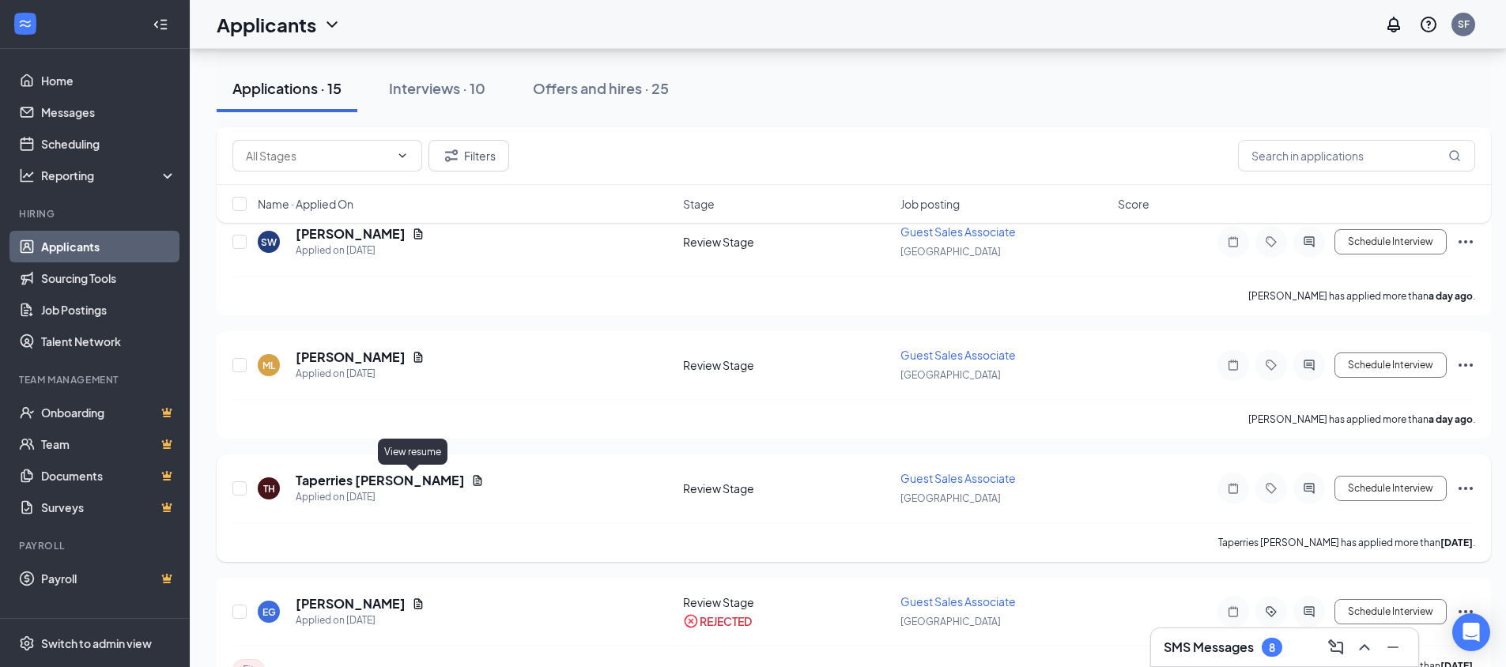
click at [471, 479] on icon "Document" at bounding box center [477, 480] width 13 height 13
